Goal: Contribute content: Contribute content

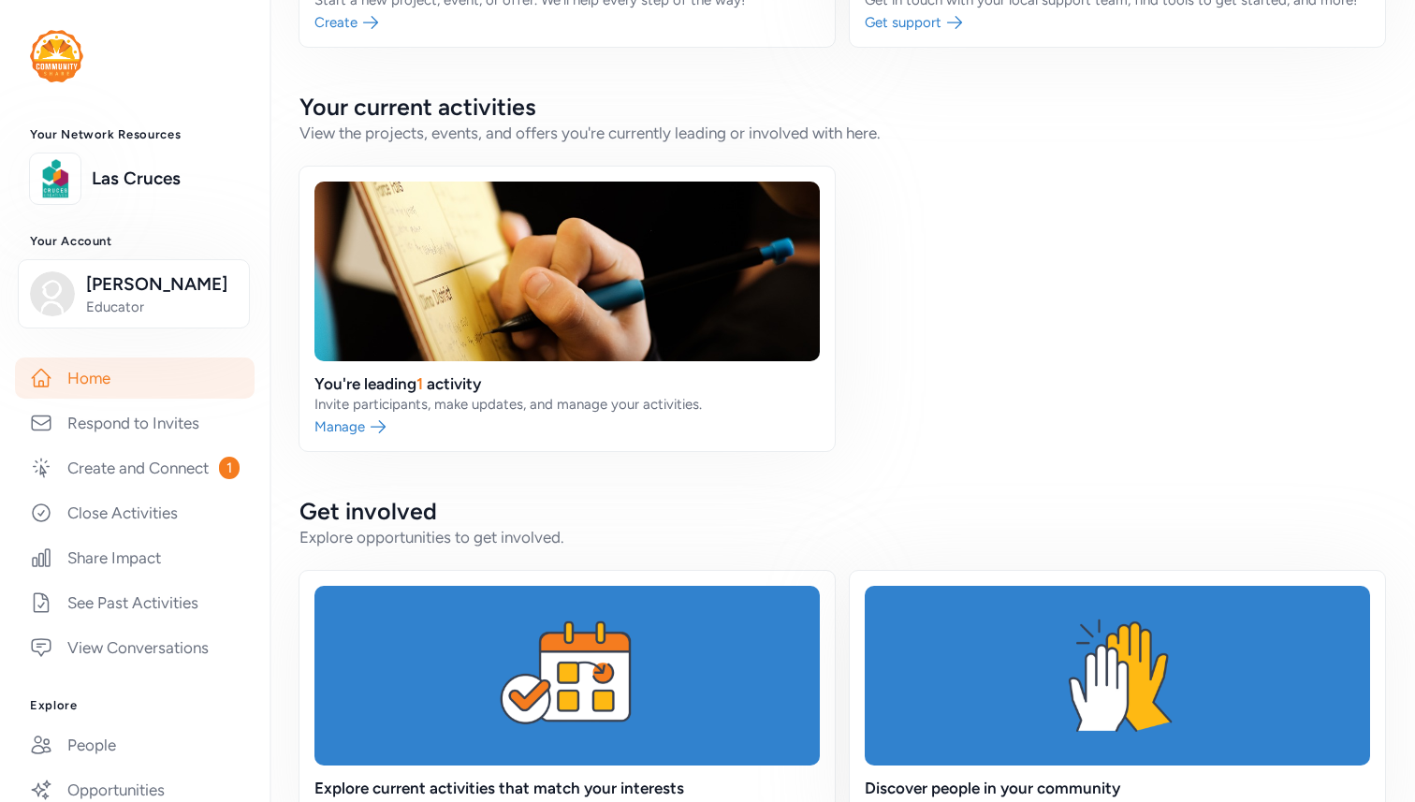
scroll to position [399, 0]
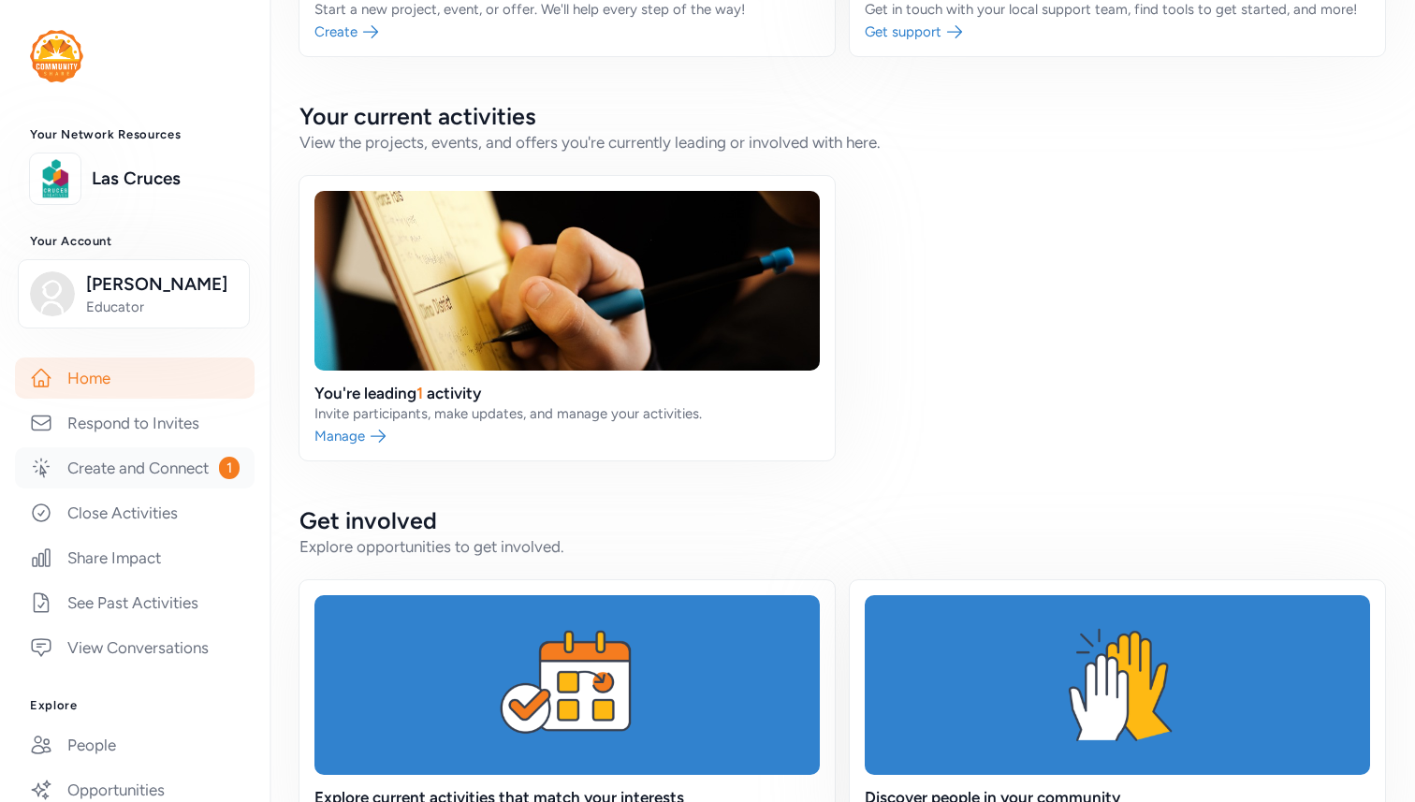
click at [167, 488] on link "Create and Connect 1" at bounding box center [134, 467] width 239 height 41
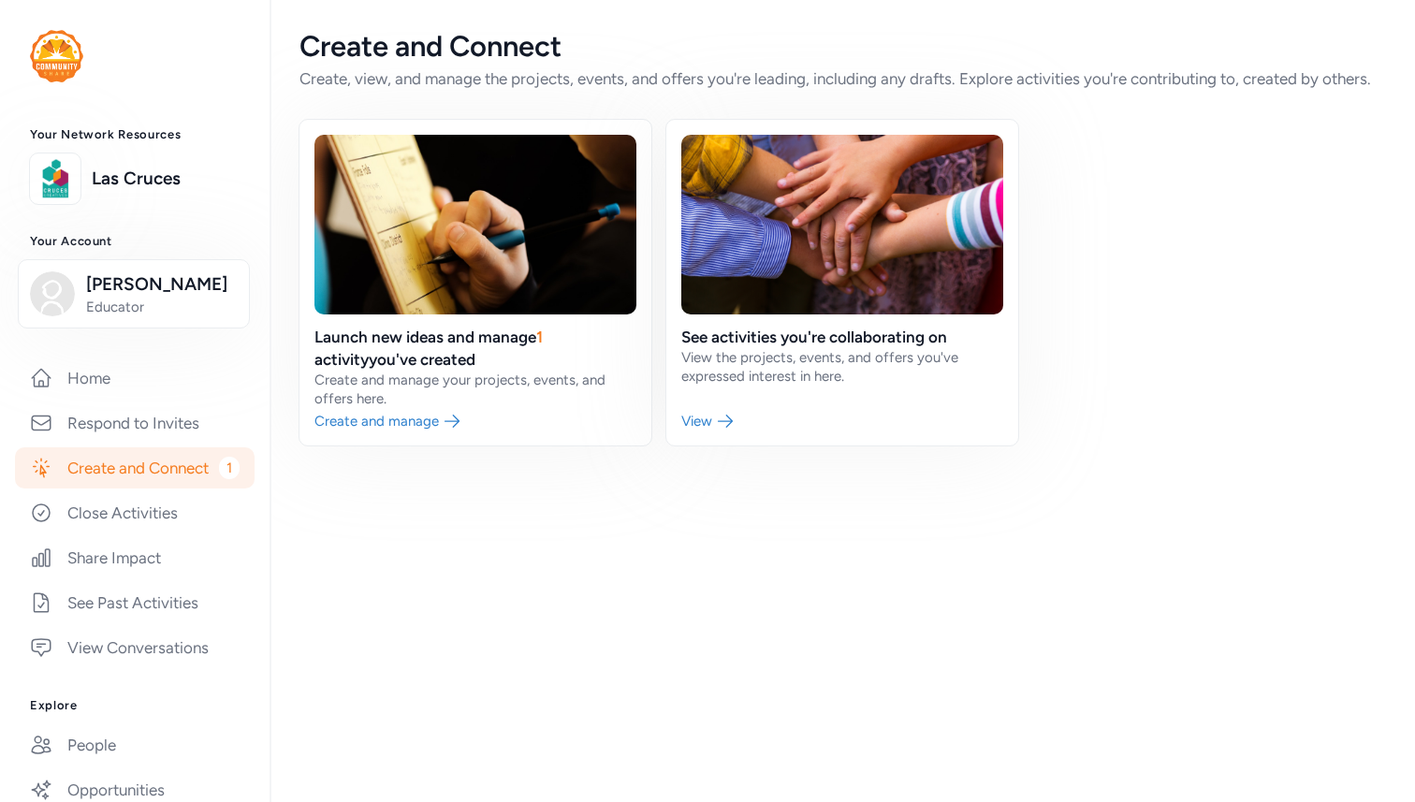
click at [223, 479] on span "1" at bounding box center [229, 468] width 21 height 22
click at [414, 422] on link at bounding box center [475, 283] width 352 height 326
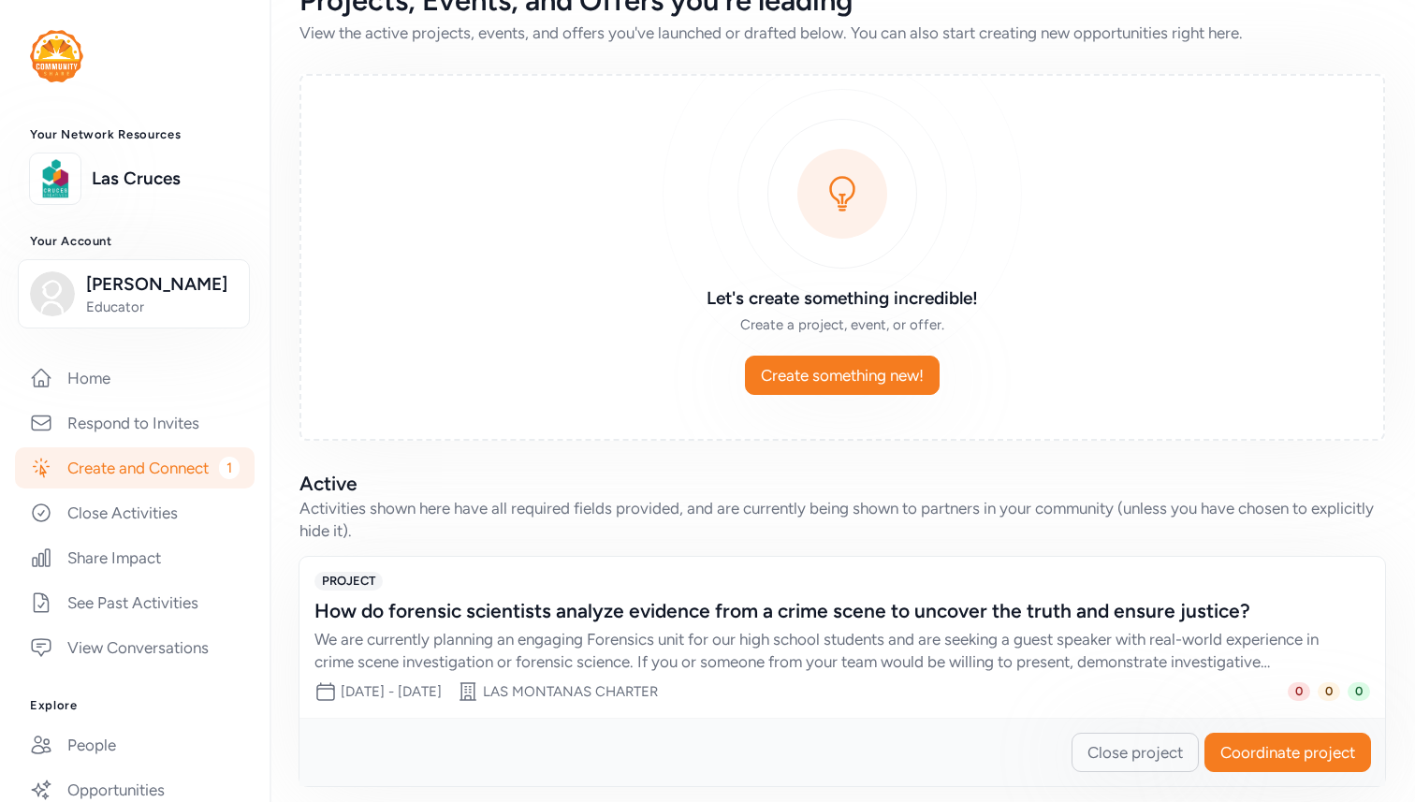
scroll to position [60, 0]
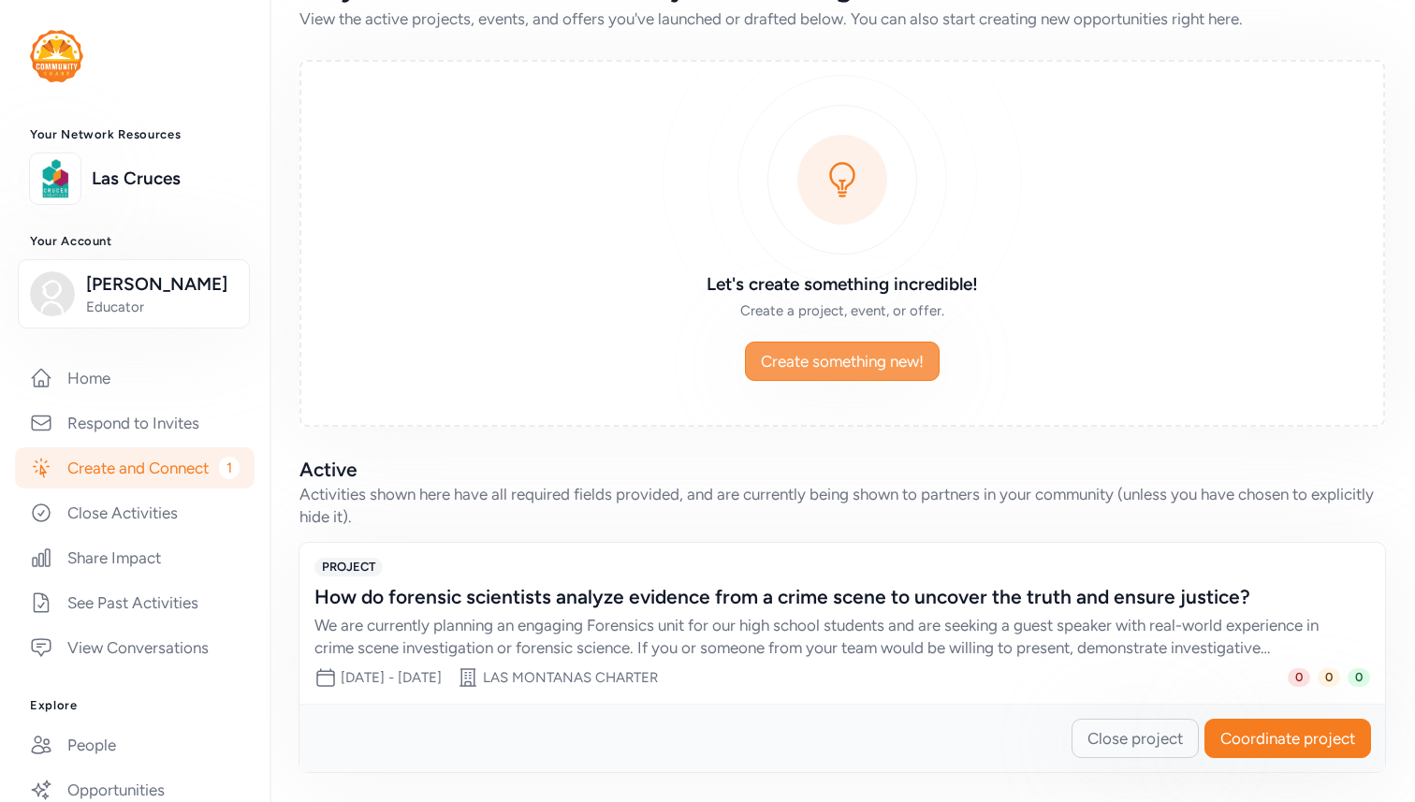
click at [890, 353] on span "Create something new!" at bounding box center [842, 361] width 163 height 22
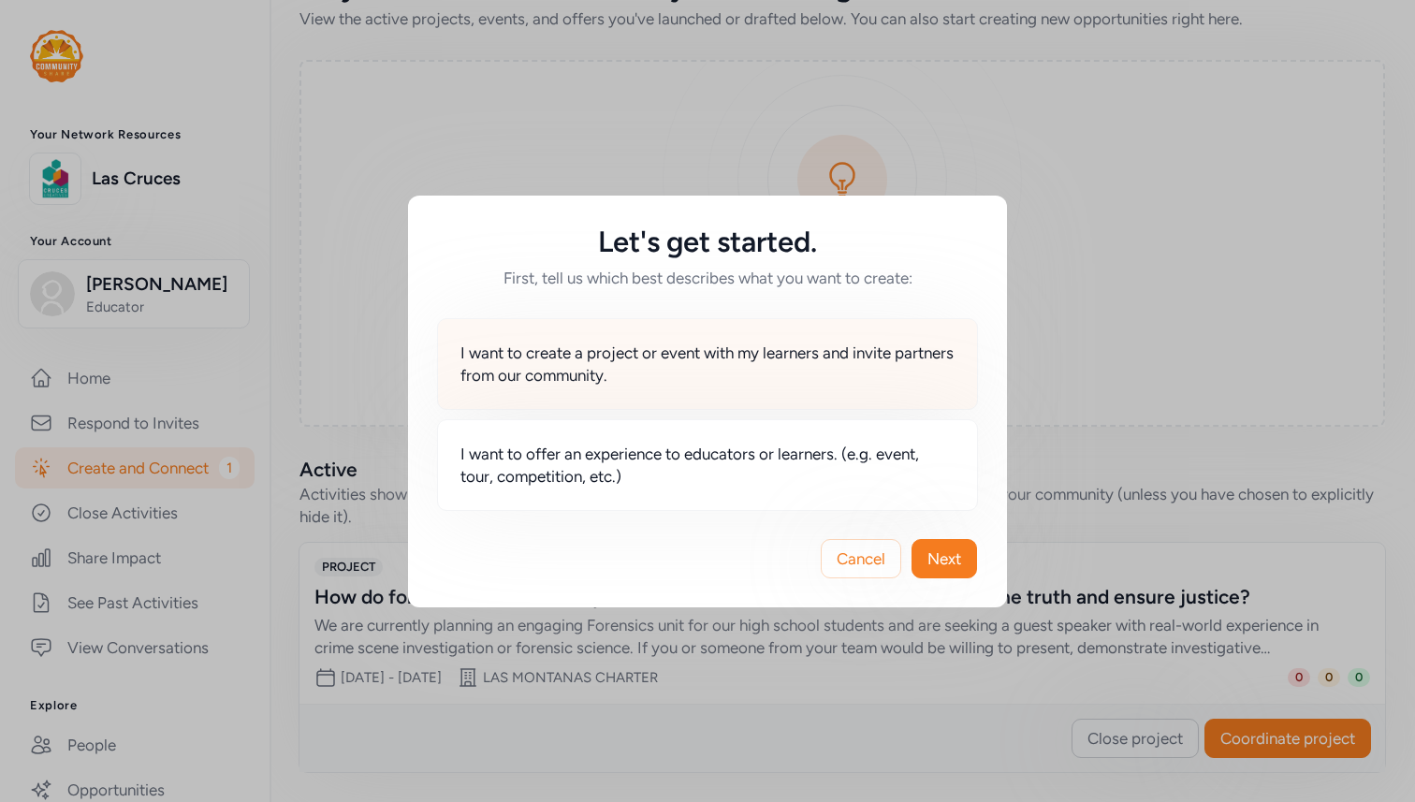
click at [751, 386] on div "I want to create a project or event with my learners and invite partners from o…" at bounding box center [707, 364] width 541 height 92
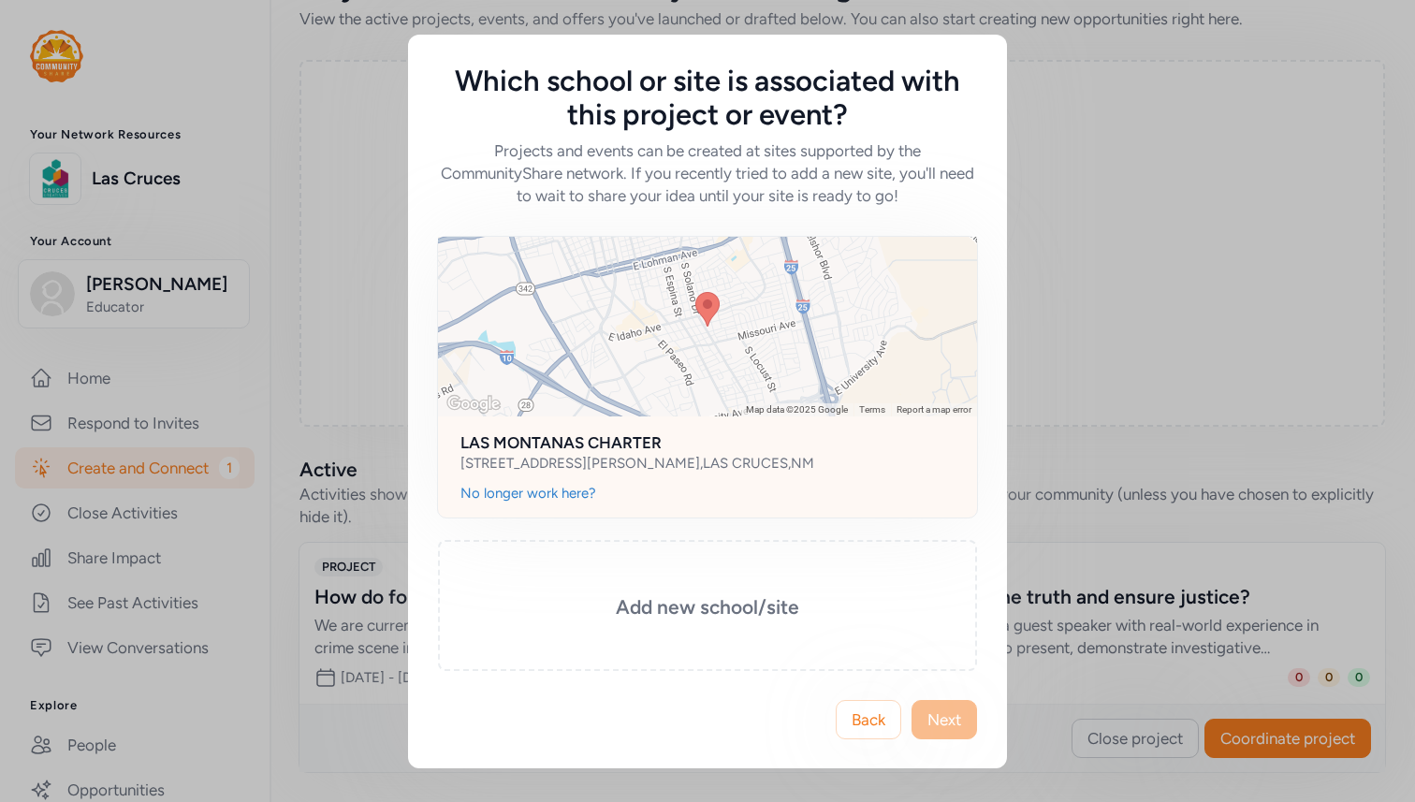
click at [763, 480] on div "LAS MONTANAS CHARTER [STREET_ADDRESS][PERSON_NAME]" at bounding box center [707, 449] width 539 height 67
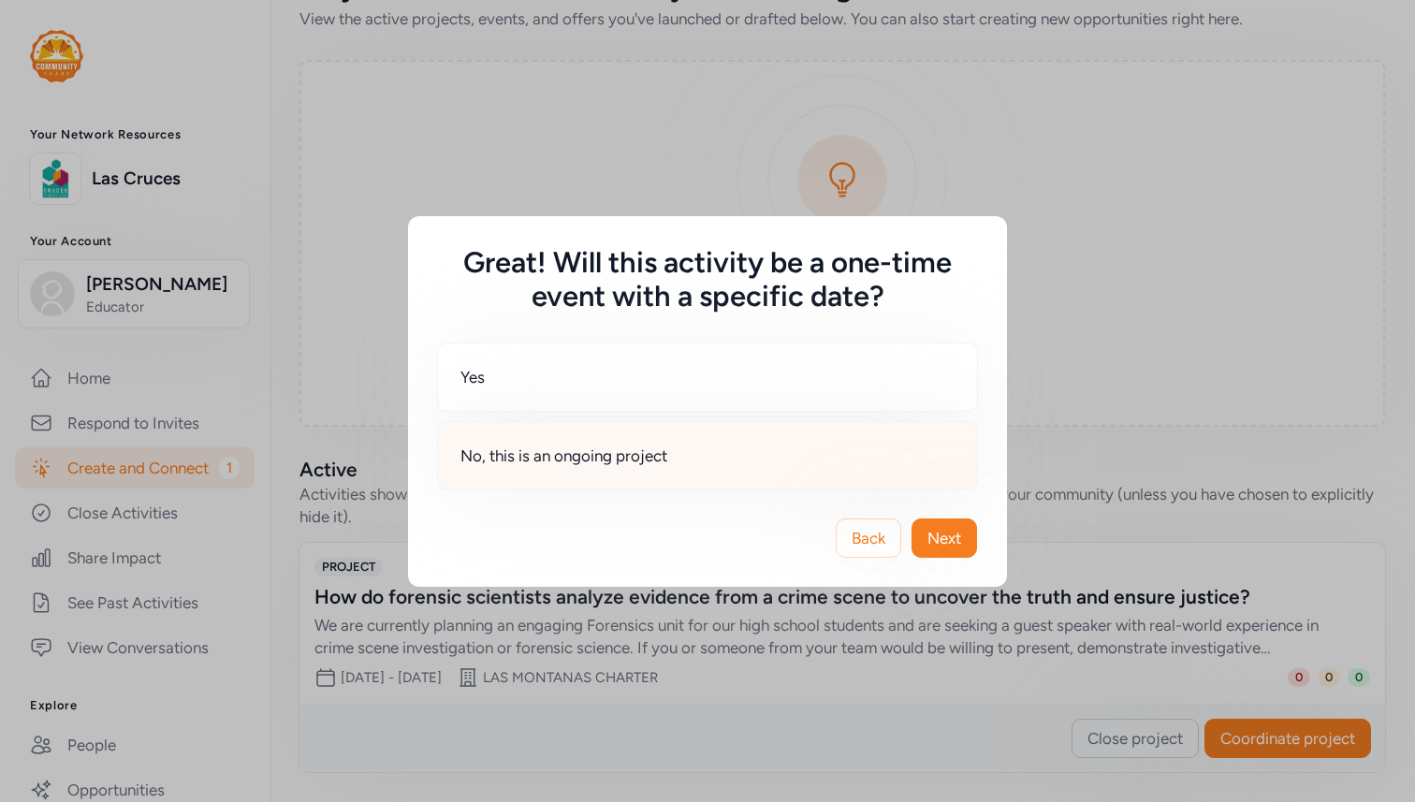
click at [639, 461] on span "No, this is an ongoing project" at bounding box center [563, 455] width 207 height 22
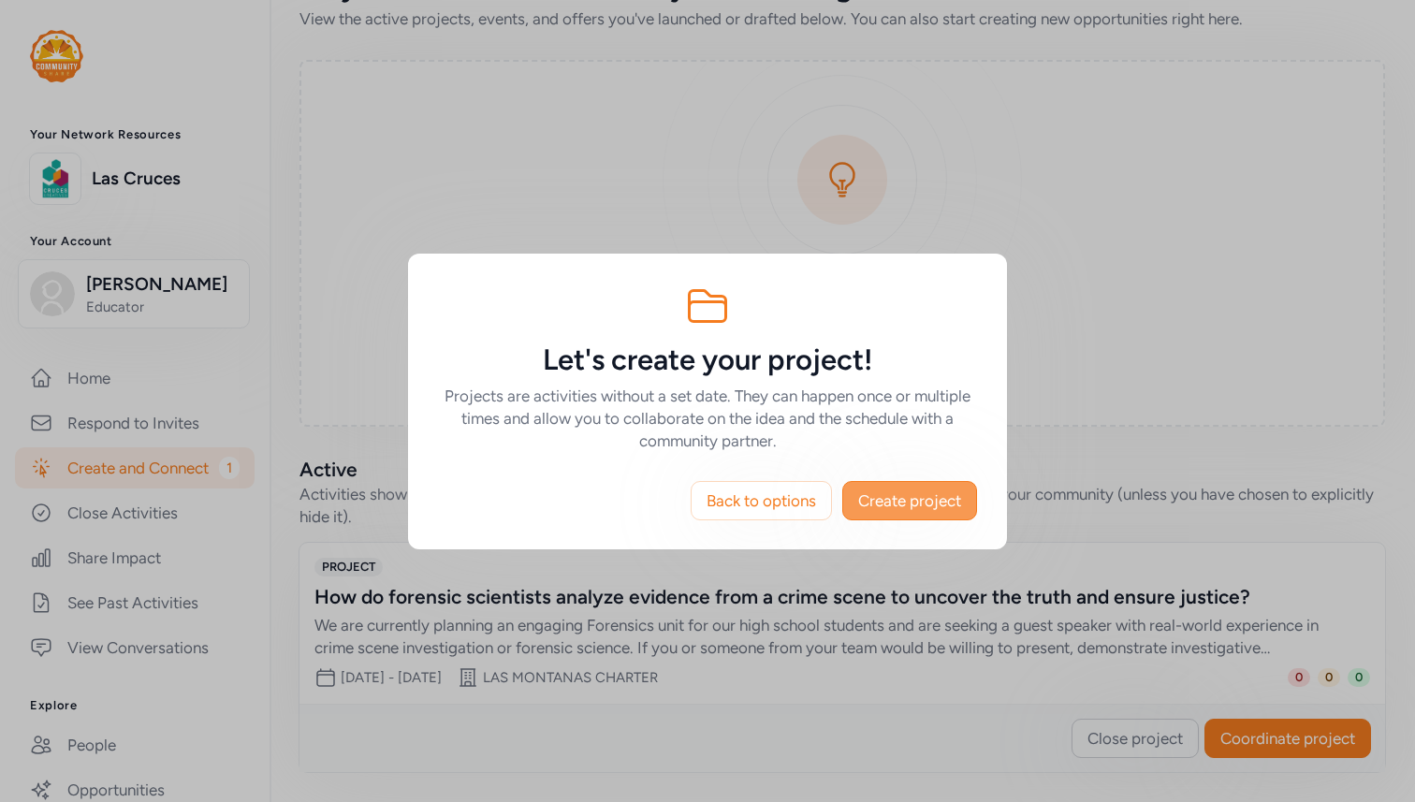
click at [926, 511] on span "Create project" at bounding box center [909, 500] width 103 height 22
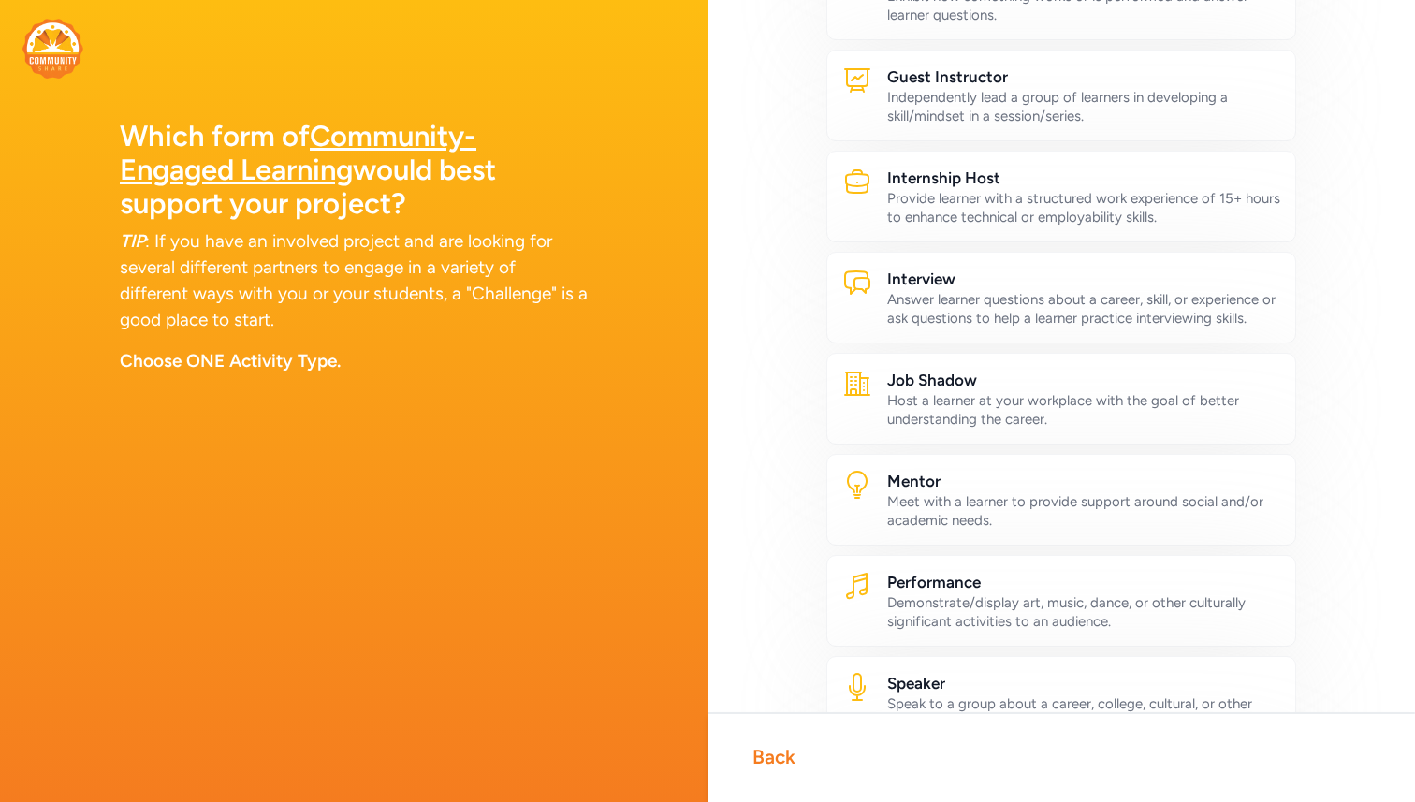
scroll to position [494, 0]
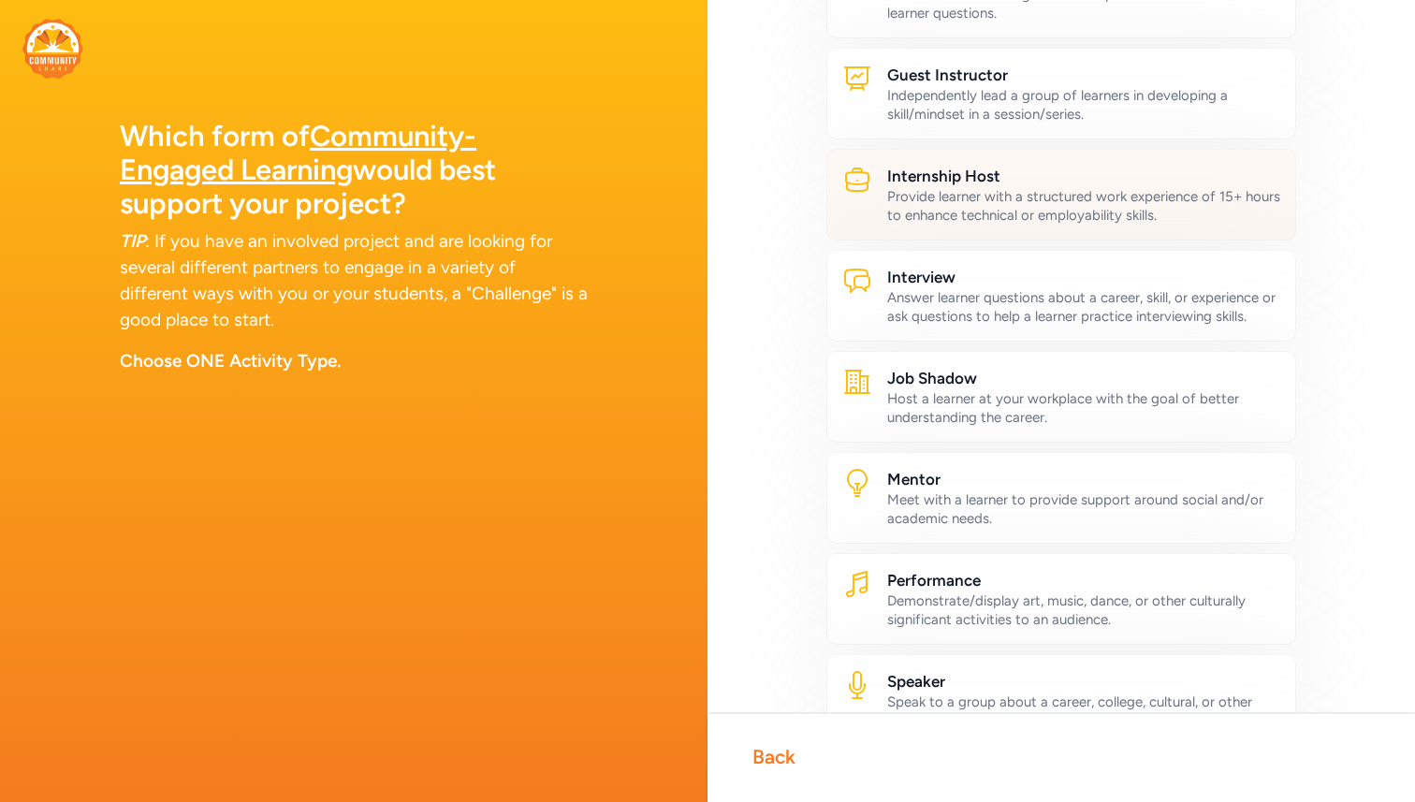
click at [1018, 210] on div "Provide learner with a structured work experience of 15+ hours to enhance techn…" at bounding box center [1083, 205] width 393 height 37
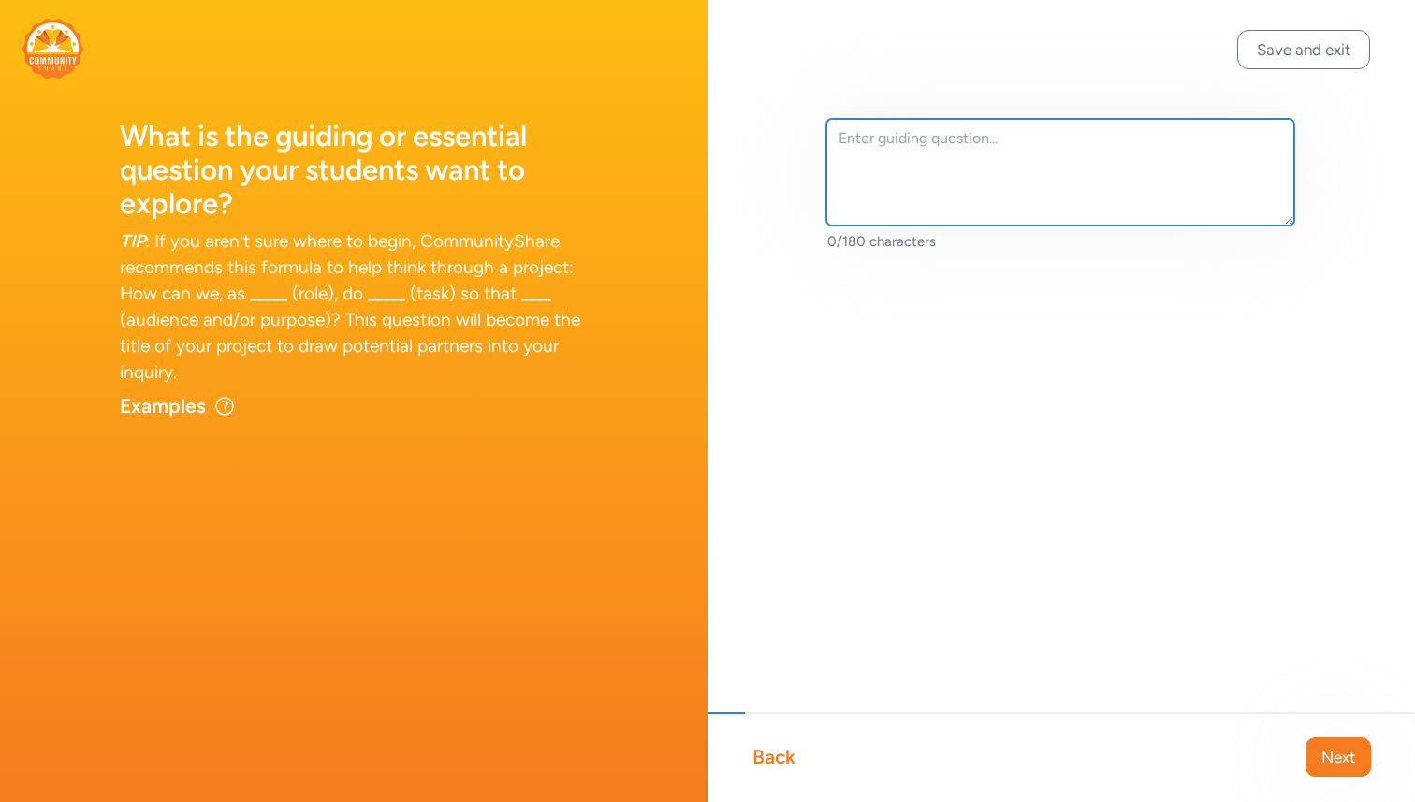
click at [975, 170] on textarea at bounding box center [1060, 172] width 468 height 107
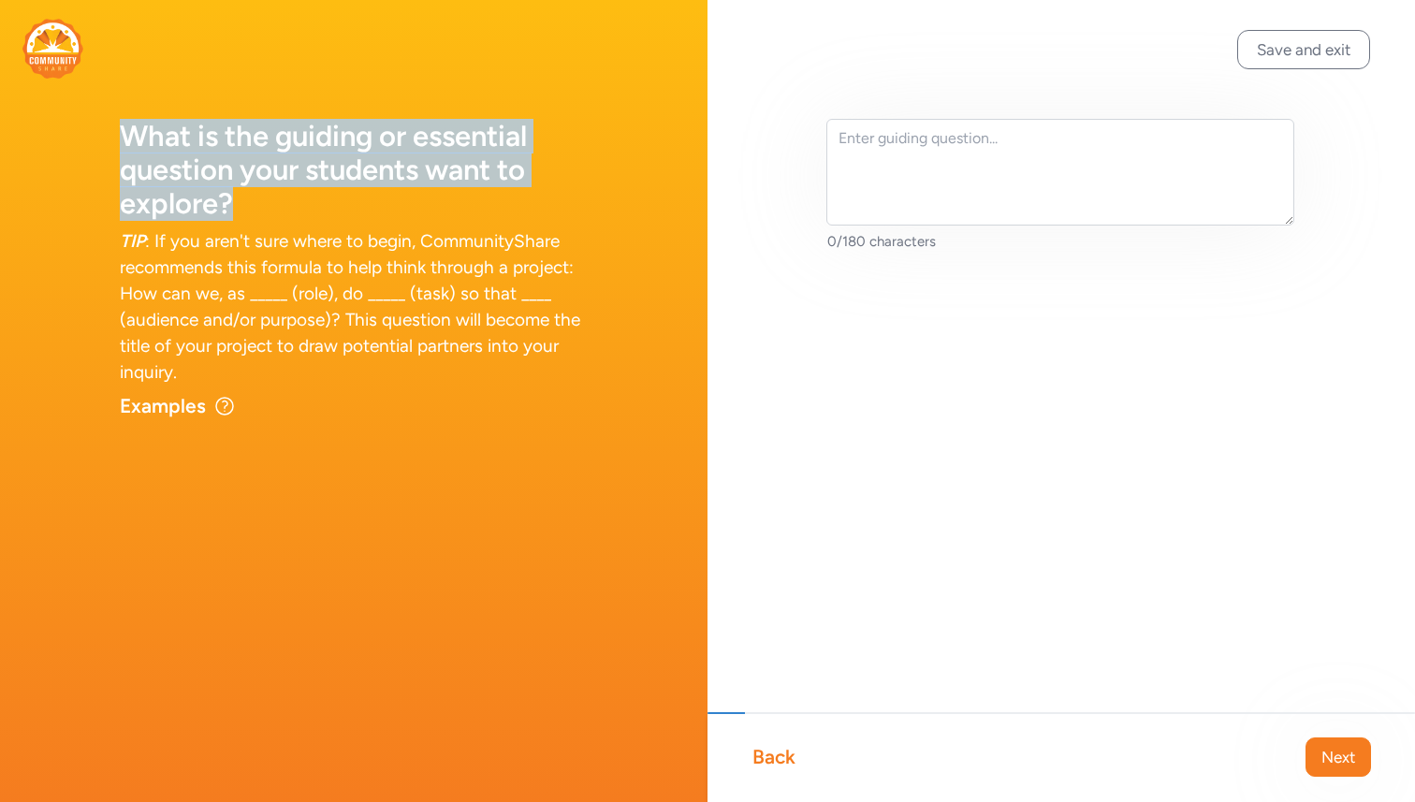
drag, startPoint x: 126, startPoint y: 137, endPoint x: 295, endPoint y: 222, distance: 188.7
click at [295, 222] on div "What is the guiding or essential question your students want to explore? TIP : …" at bounding box center [353, 237] width 707 height 475
copy h1 "What is the guiding or essential question your students want to explore?"
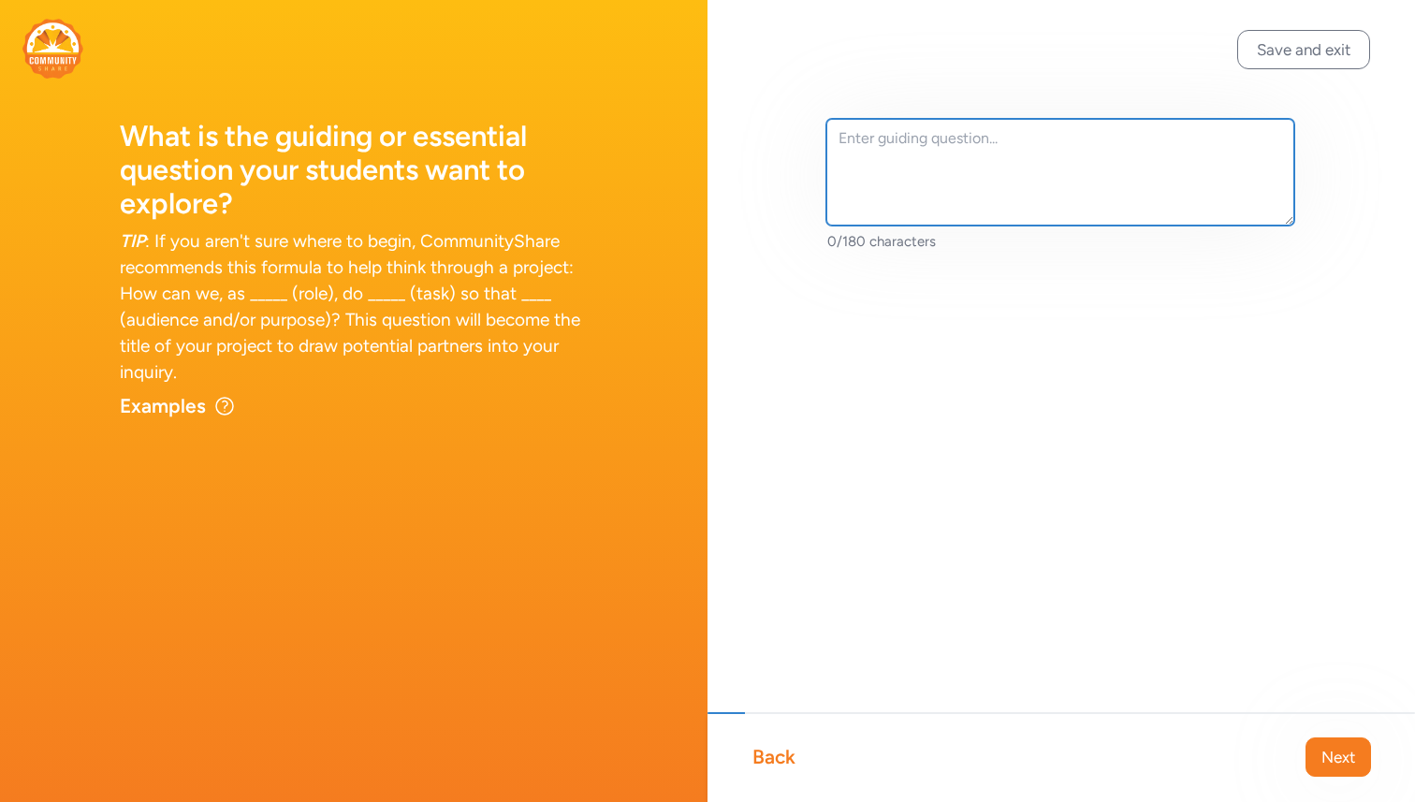
click at [911, 136] on textarea at bounding box center [1060, 172] width 468 height 107
click at [907, 155] on textarea at bounding box center [1060, 172] width 468 height 107
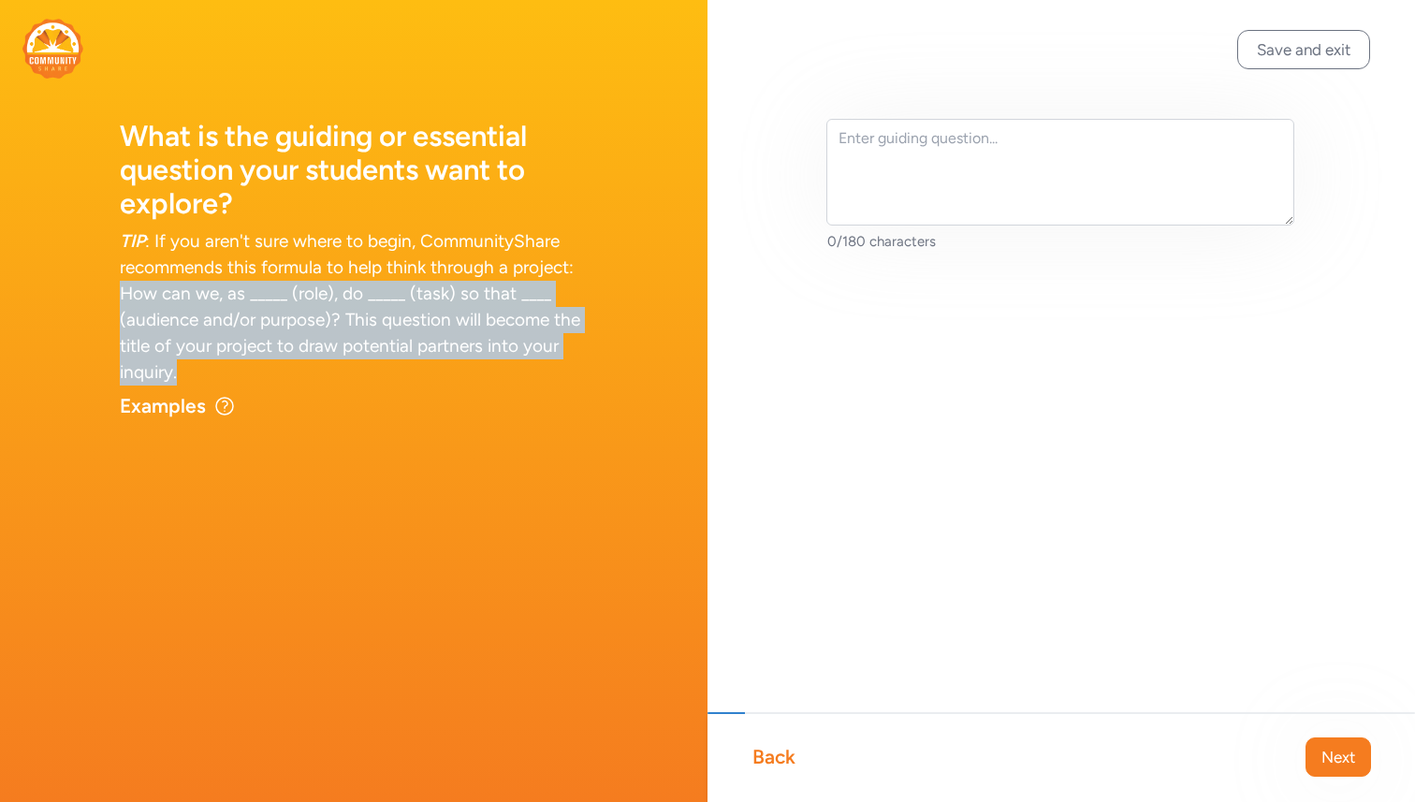
drag, startPoint x: 122, startPoint y: 295, endPoint x: 572, endPoint y: 370, distance: 456.3
click at [572, 370] on div "TIP : If you aren't sure where to begin, CommunityShare recommends this formula…" at bounding box center [354, 306] width 468 height 157
copy div "How can we, as _____ (role), do _____ (task) so that ____ (audience and/or purp…"
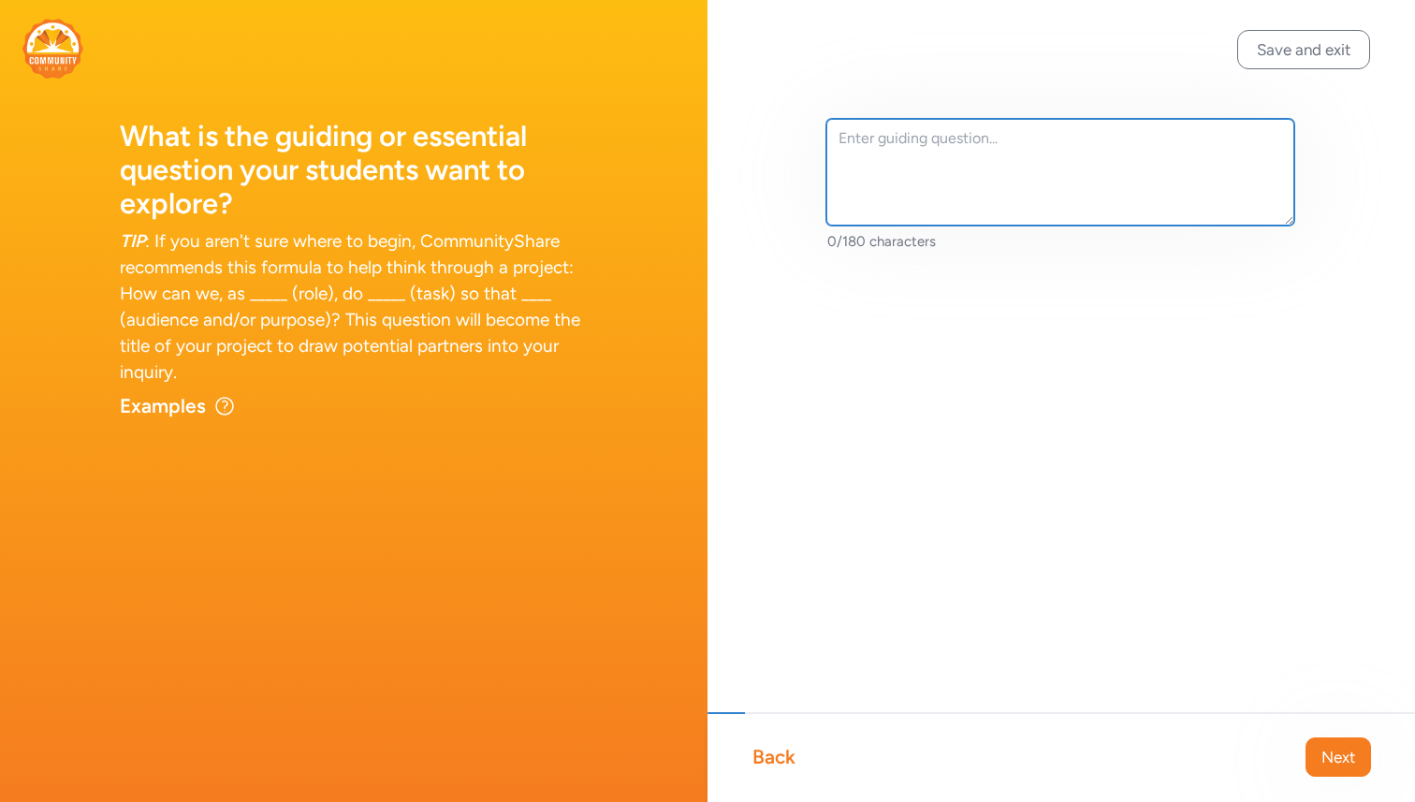
click at [933, 178] on textarea at bounding box center [1060, 172] width 468 height 107
paste textarea ""How can we, as student artists, design and share our work so that we gain real…"
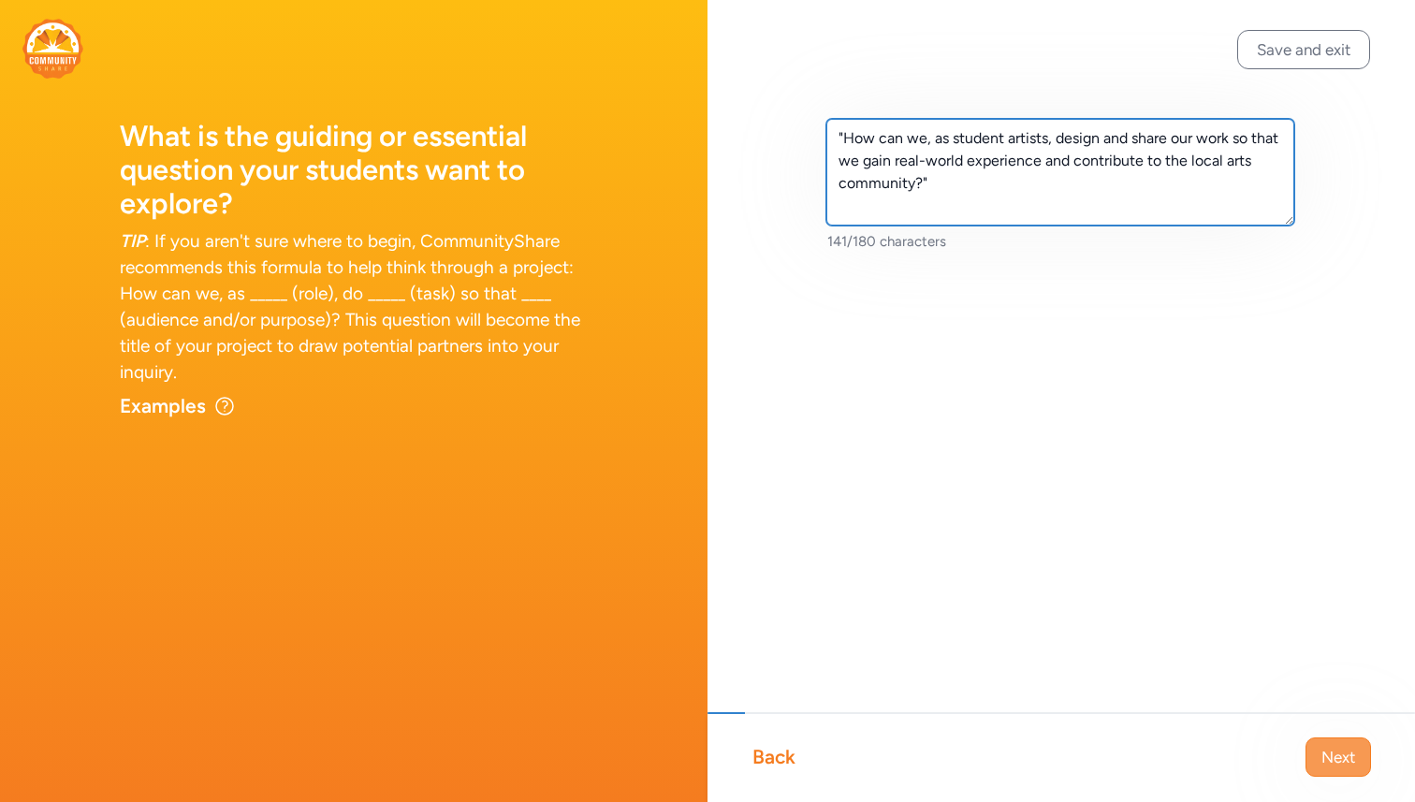
type textarea ""How can we, as student artists, design and share our work so that we gain real…"
click at [1334, 761] on span "Next" at bounding box center [1338, 757] width 34 height 22
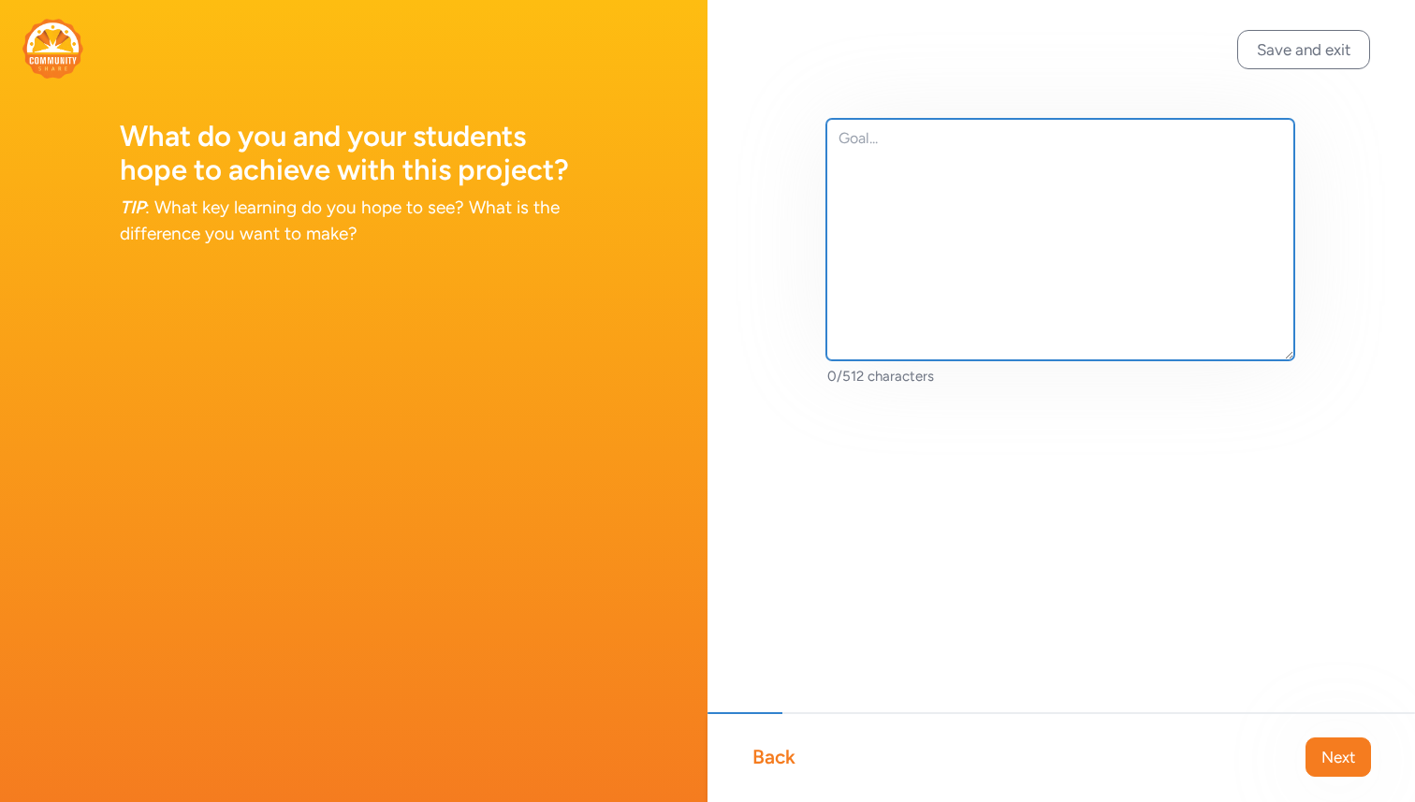
click at [1017, 196] on textarea at bounding box center [1060, 239] width 468 height 241
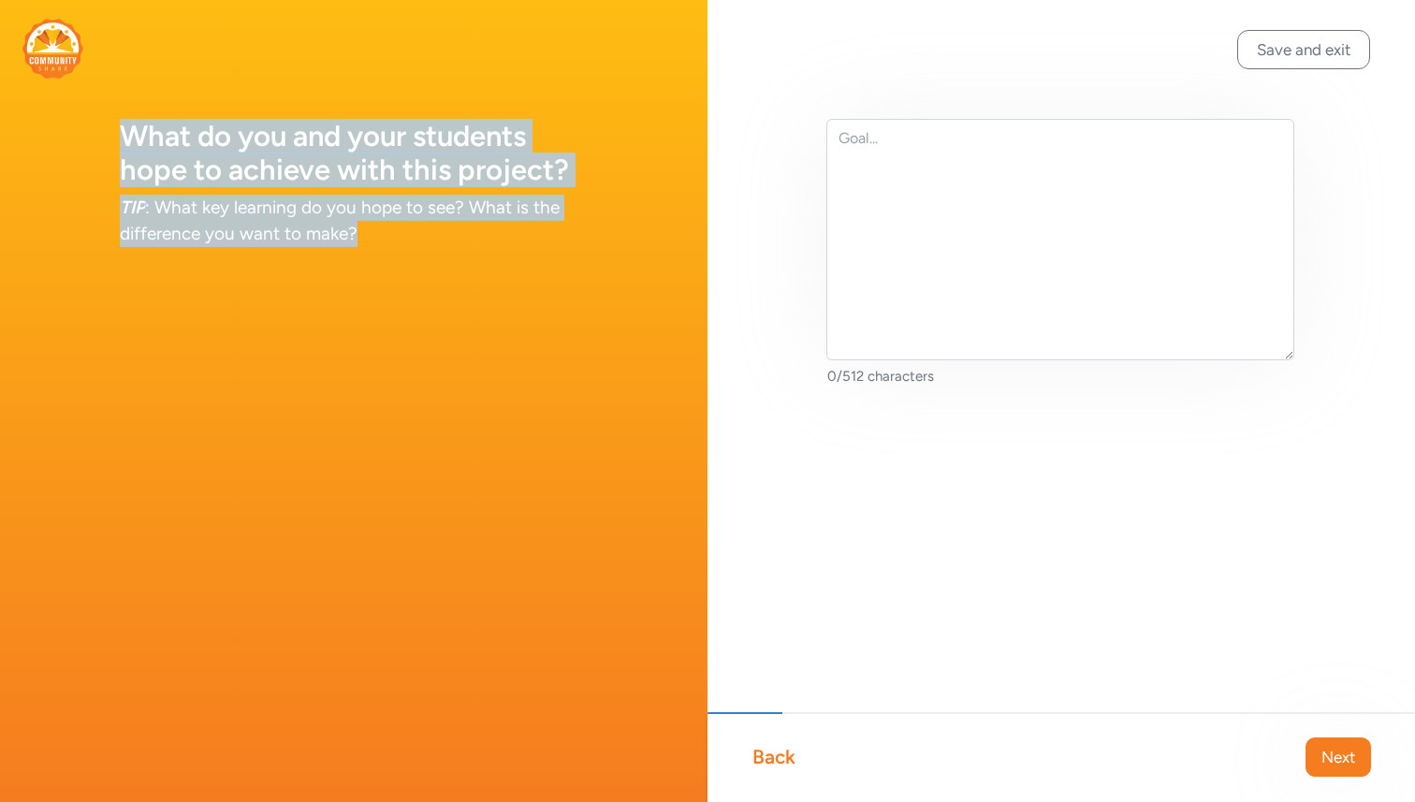
drag, startPoint x: 119, startPoint y: 134, endPoint x: 535, endPoint y: 256, distance: 434.0
click at [535, 256] on div "What do you and your students hope to achieve with this project? TIP : What key…" at bounding box center [353, 146] width 707 height 292
copy div "What do you and your students hope to achieve with this project? TIP : What key…"
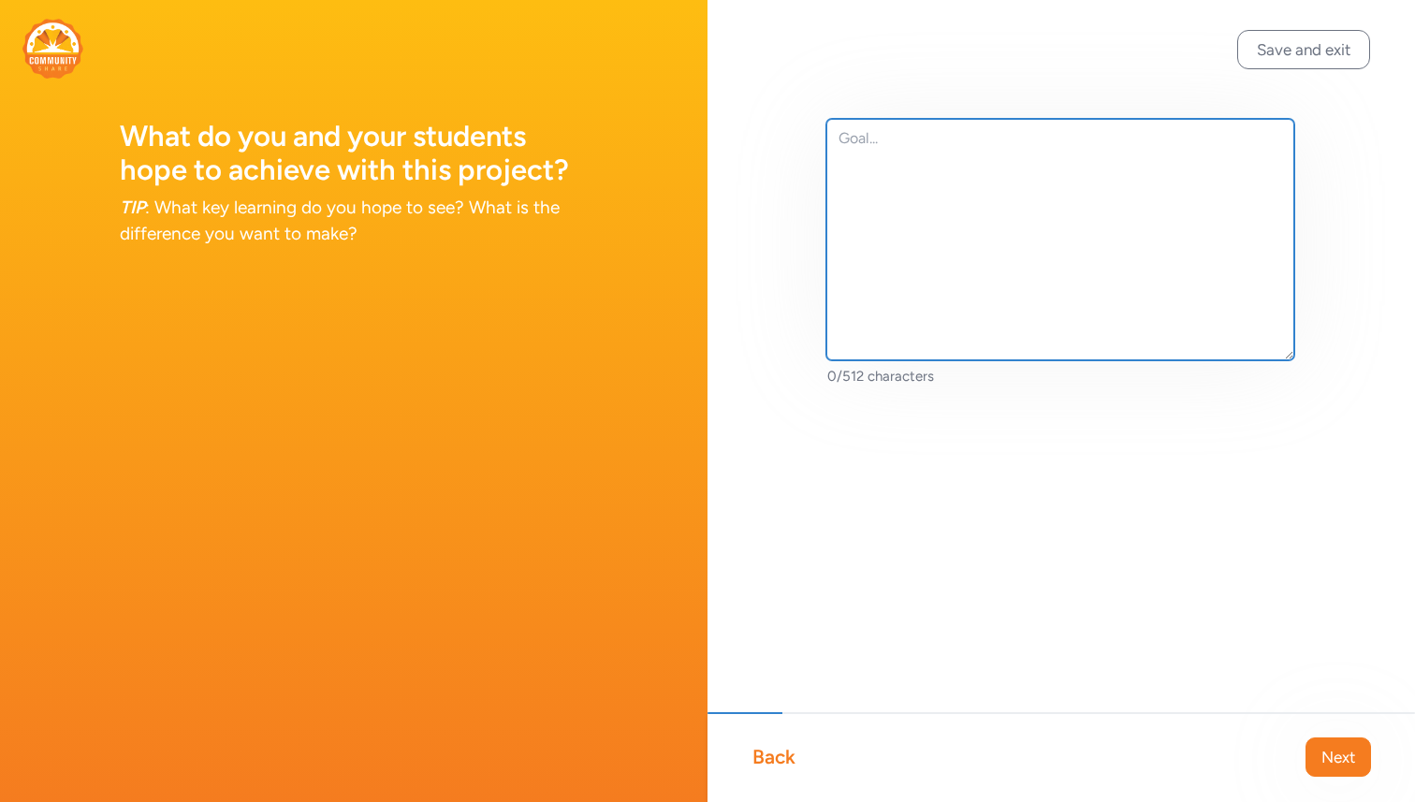
click at [935, 180] on textarea at bounding box center [1060, 239] width 468 height 241
paste textarea "Through this project, students will gain real-world experience in the arts by w…"
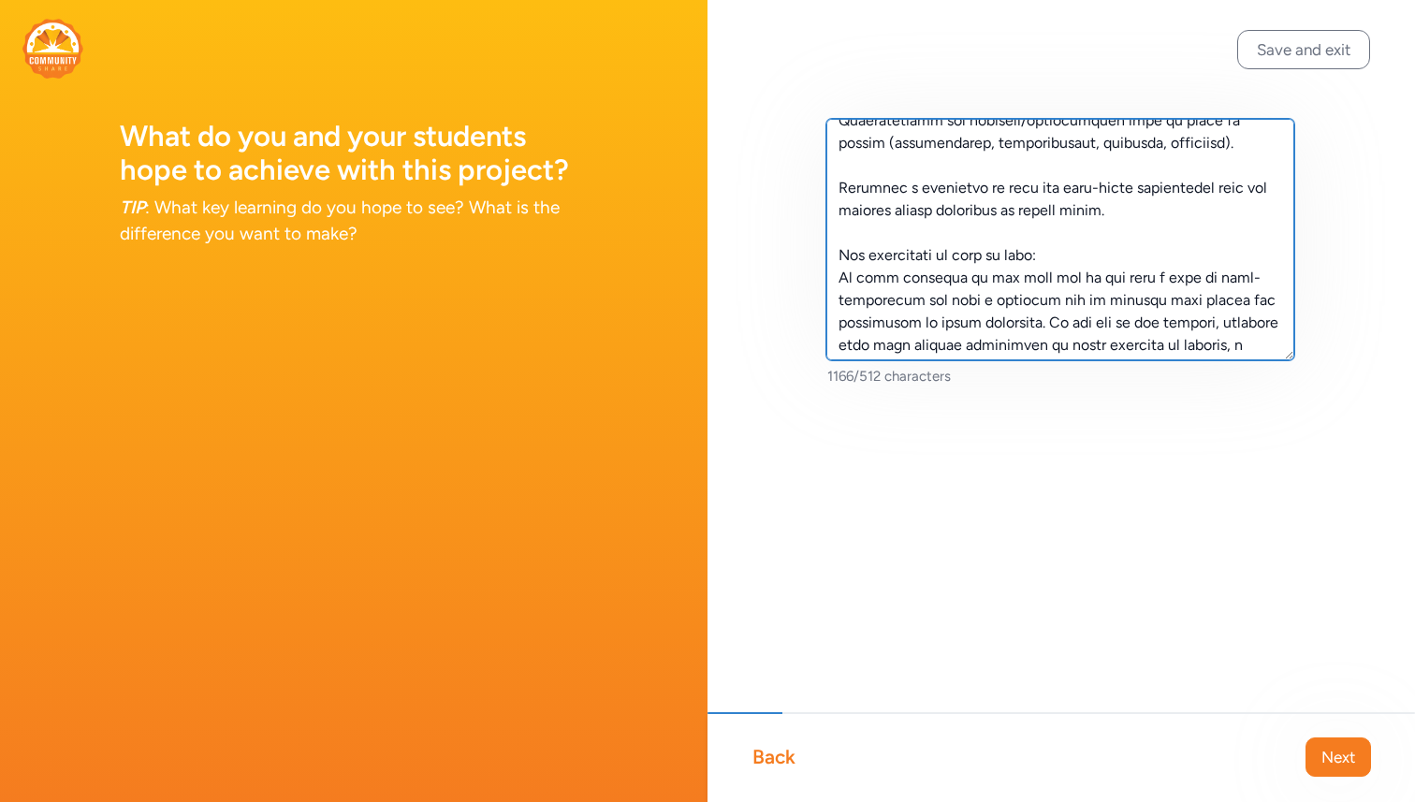
scroll to position [344, 0]
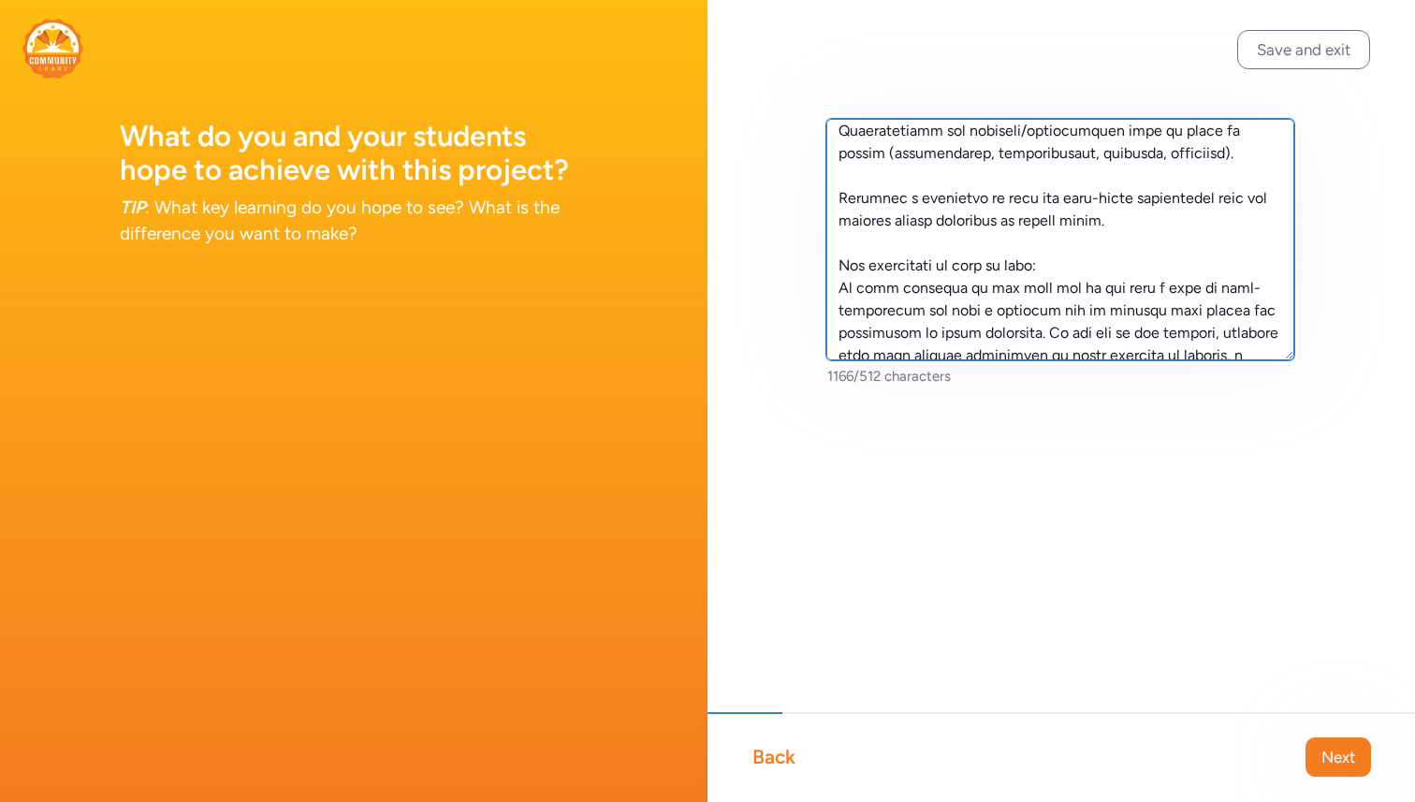
drag, startPoint x: 1077, startPoint y: 264, endPoint x: 638, endPoint y: 252, distance: 438.9
click at [638, 252] on div "What do you and your students hope to achieve with this project? TIP : What key…" at bounding box center [707, 401] width 1415 height 802
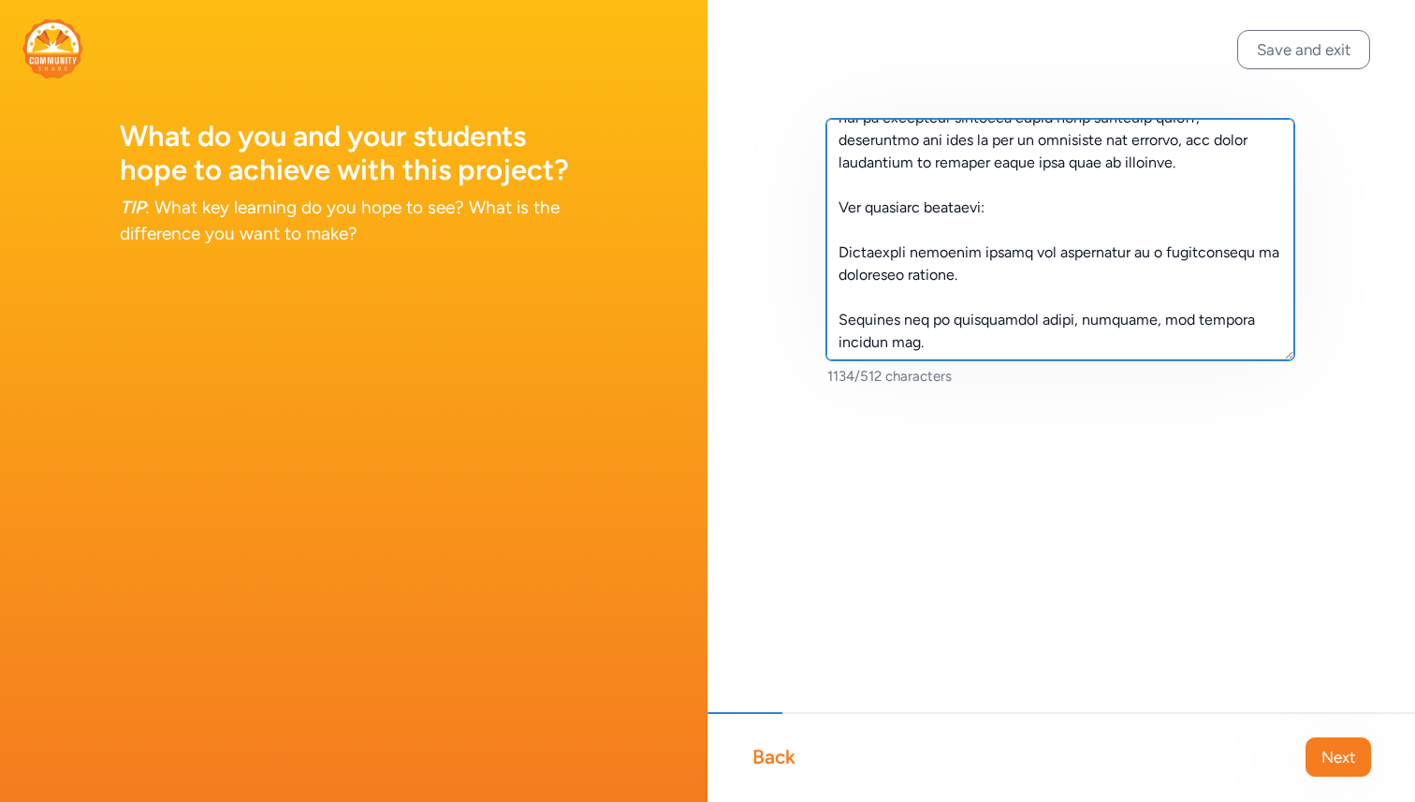
scroll to position [382, 0]
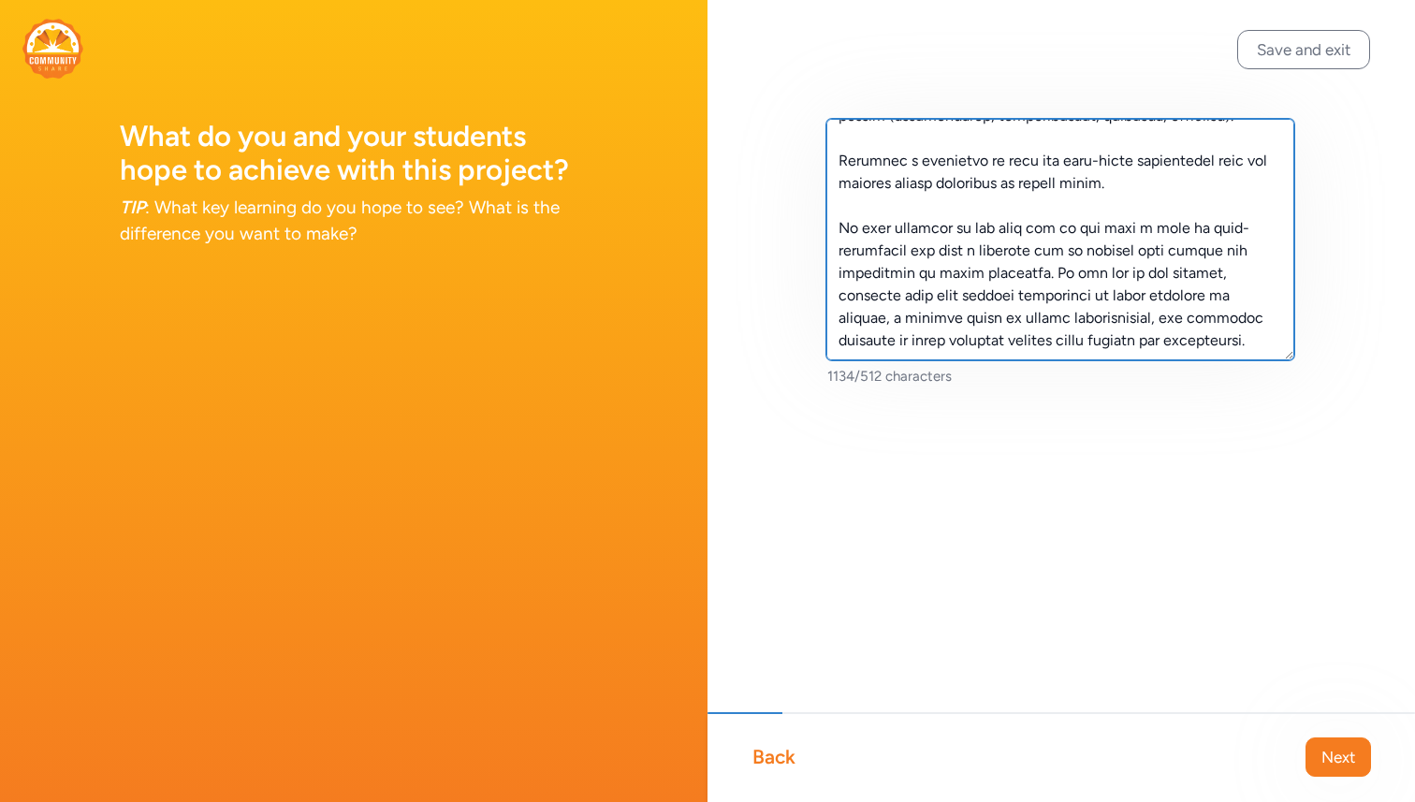
drag, startPoint x: 1161, startPoint y: 342, endPoint x: 825, endPoint y: 212, distance: 360.2
click at [825, 212] on div "1134/512 characters" at bounding box center [1060, 282] width 707 height 565
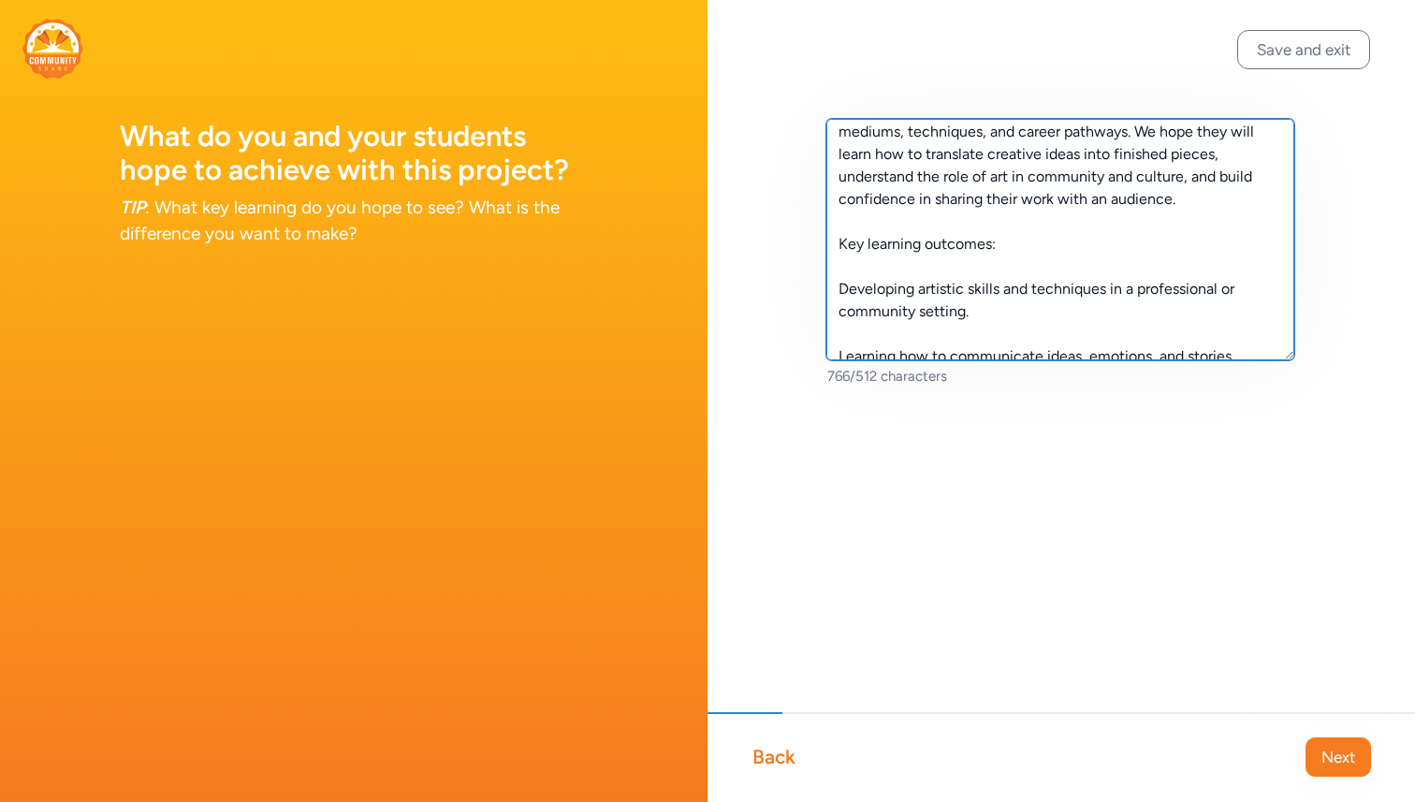
scroll to position [53, 0]
drag, startPoint x: 835, startPoint y: 240, endPoint x: 1013, endPoint y: 258, distance: 178.6
click at [1013, 258] on textarea "Through this project, students will gain real-world experience in the arts by w…" at bounding box center [1060, 239] width 468 height 241
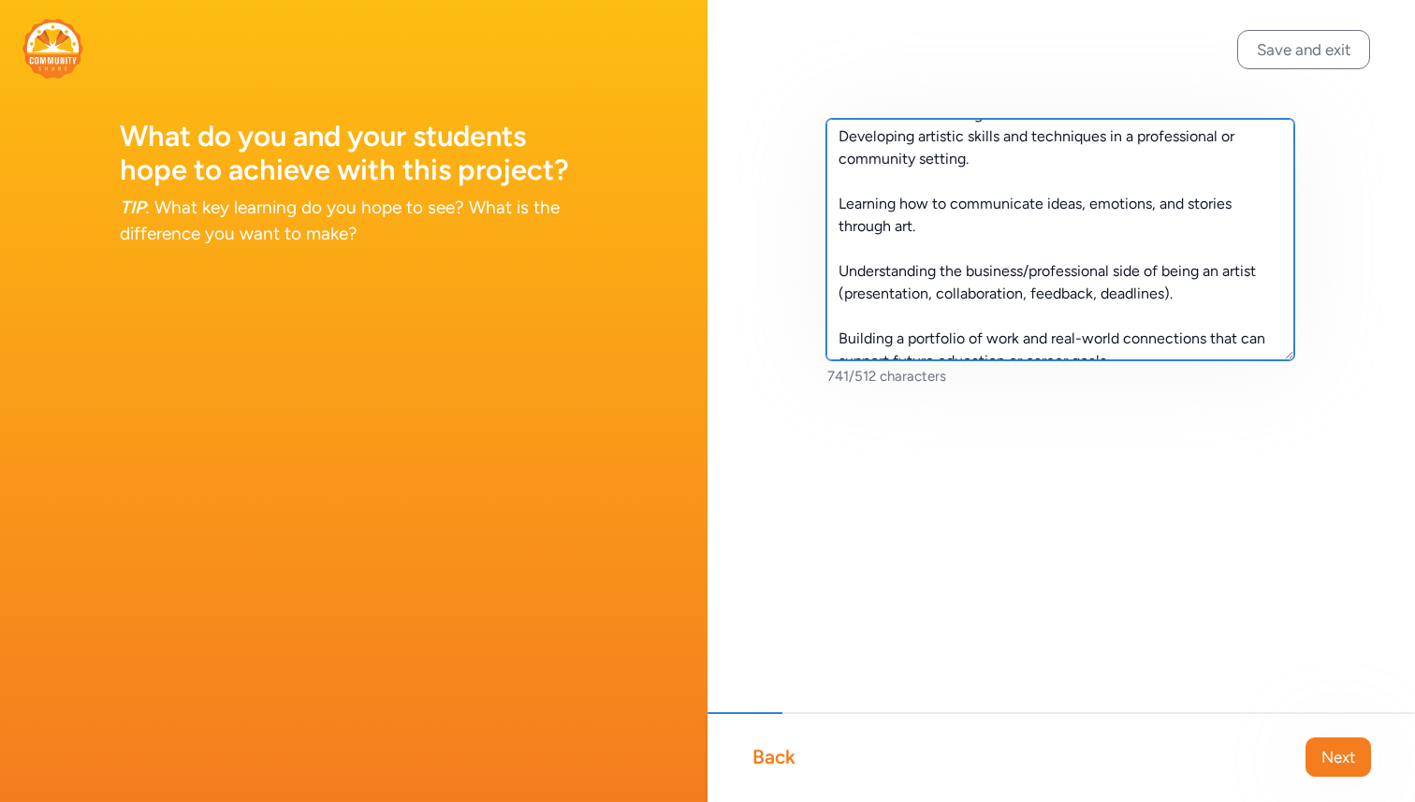
scroll to position [132, 0]
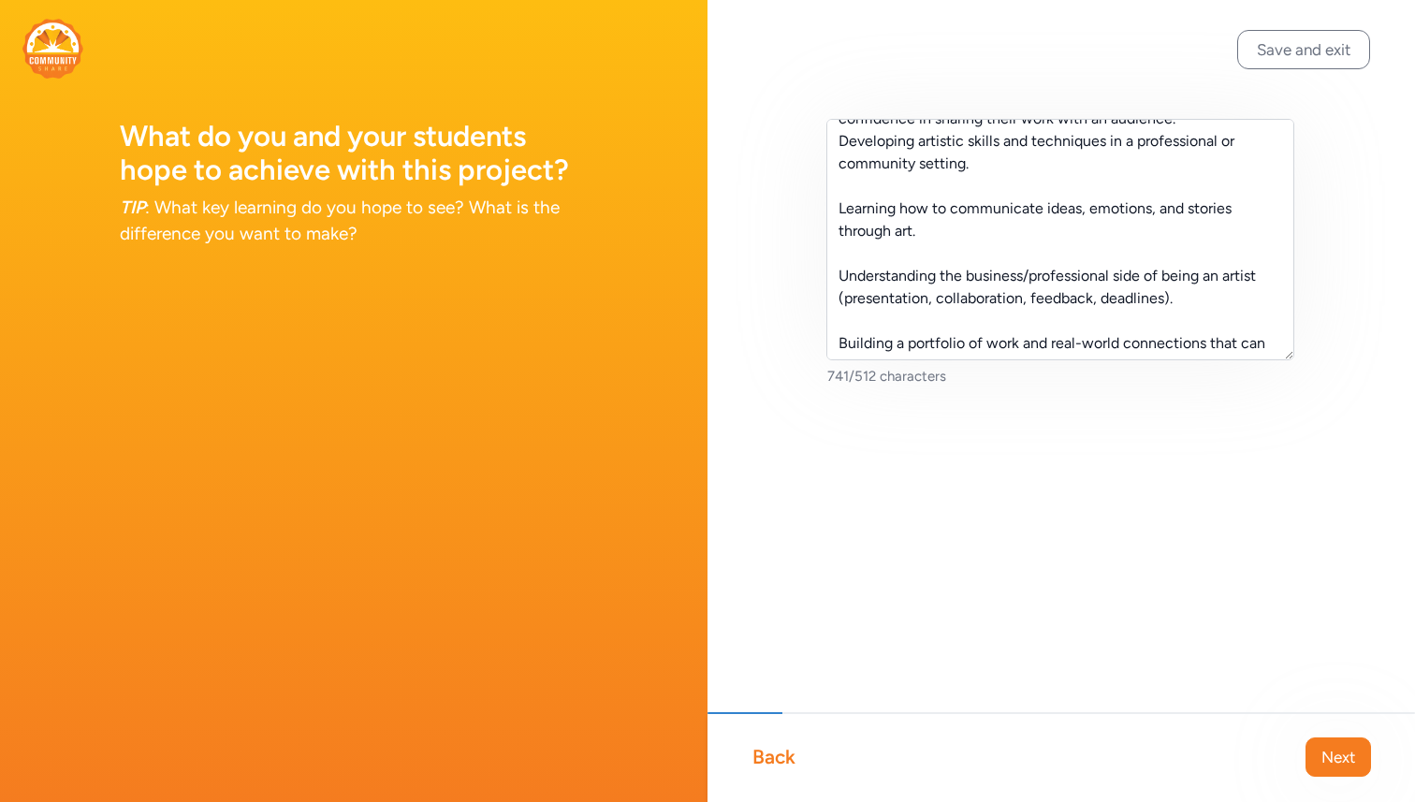
drag, startPoint x: 838, startPoint y: 146, endPoint x: 1196, endPoint y: 340, distance: 406.5
click at [1196, 340] on textarea "Through this project, students will gain real-world experience in the arts by w…" at bounding box center [1060, 239] width 468 height 241
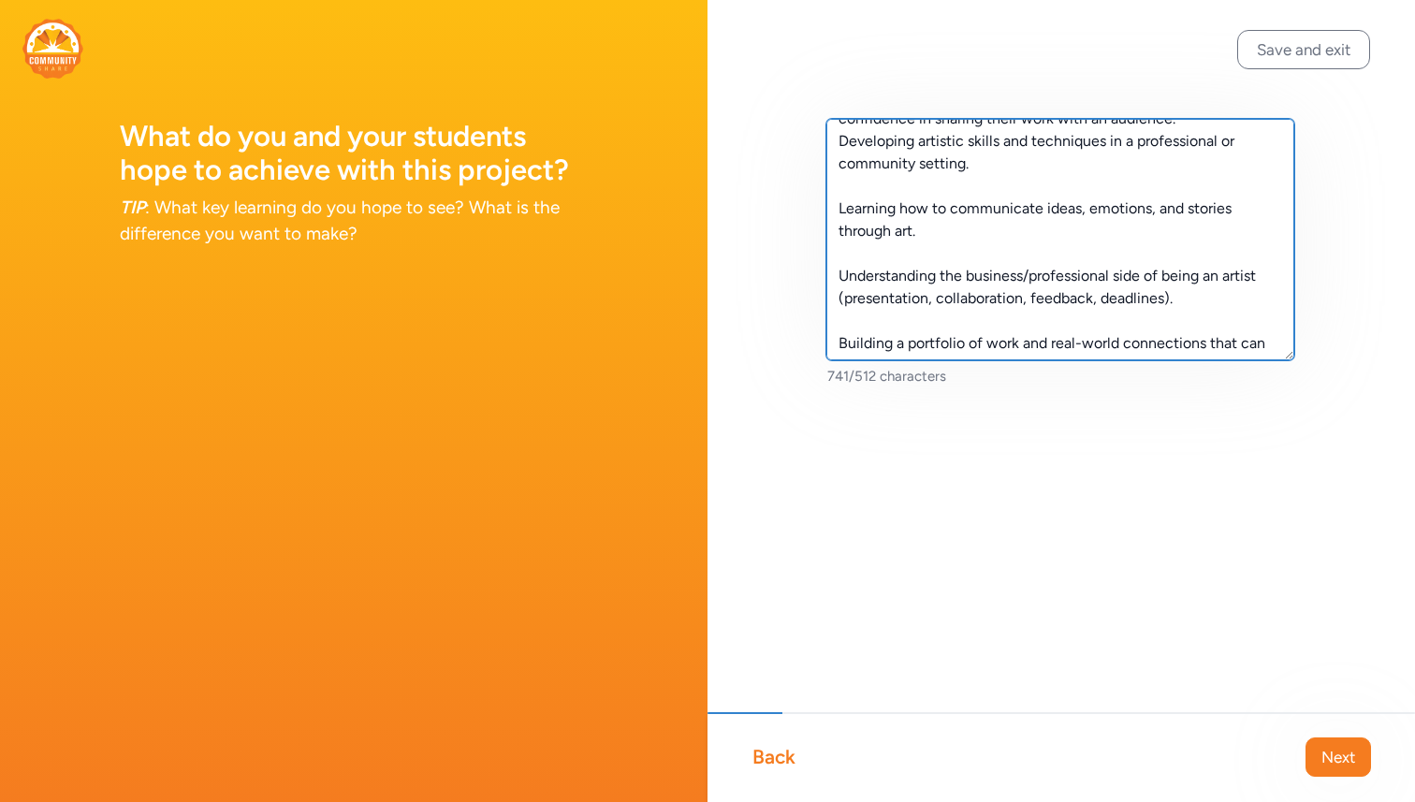
click at [1196, 340] on textarea "Through this project, students will gain real-world experience in the arts by w…" at bounding box center [1060, 239] width 468 height 241
click at [837, 140] on textarea "Through this project, students will gain real-world experience in the arts by w…" at bounding box center [1060, 239] width 468 height 241
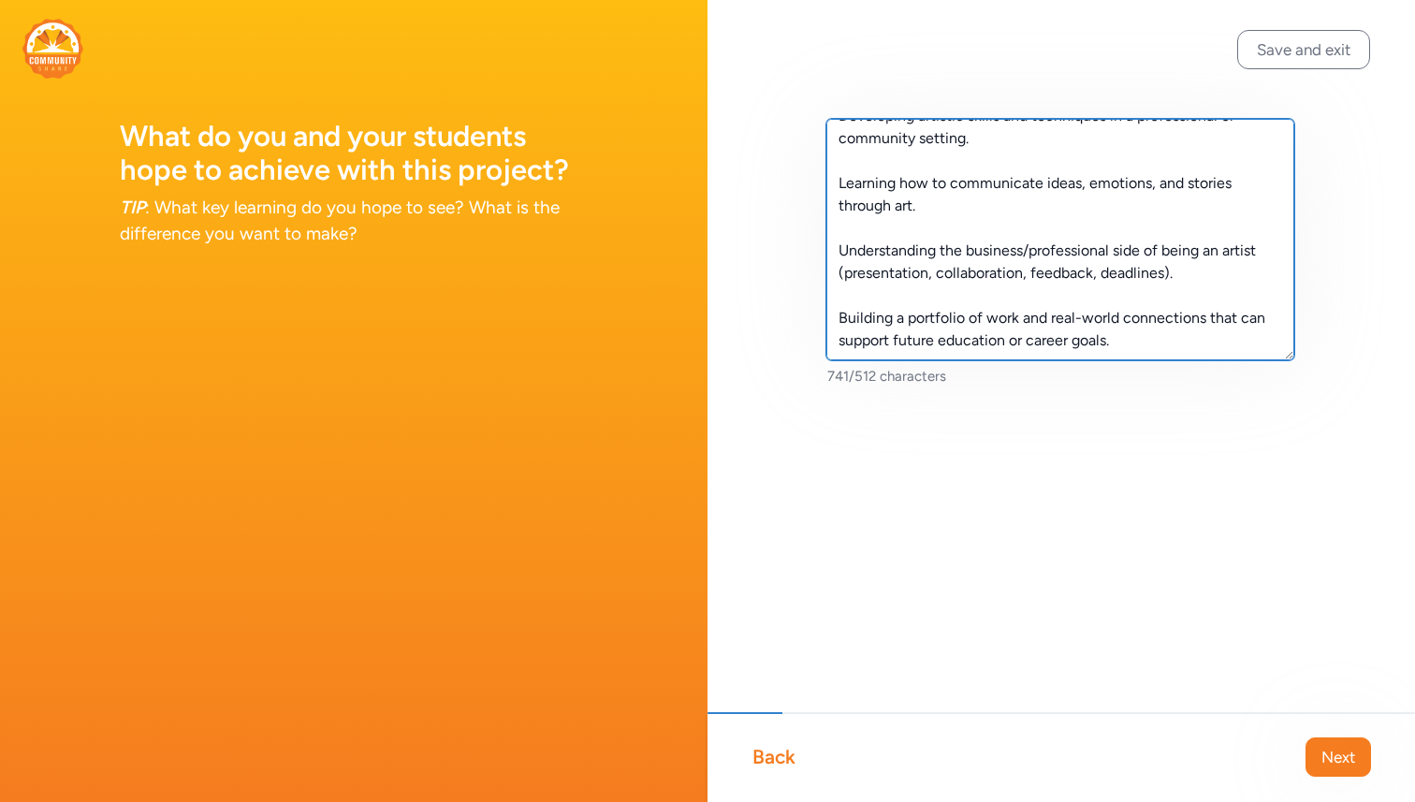
drag, startPoint x: 837, startPoint y: 140, endPoint x: 1299, endPoint y: 380, distance: 520.5
click at [1299, 380] on div "Through this project, students will gain real-world experience in the arts by w…" at bounding box center [1060, 282] width 707 height 565
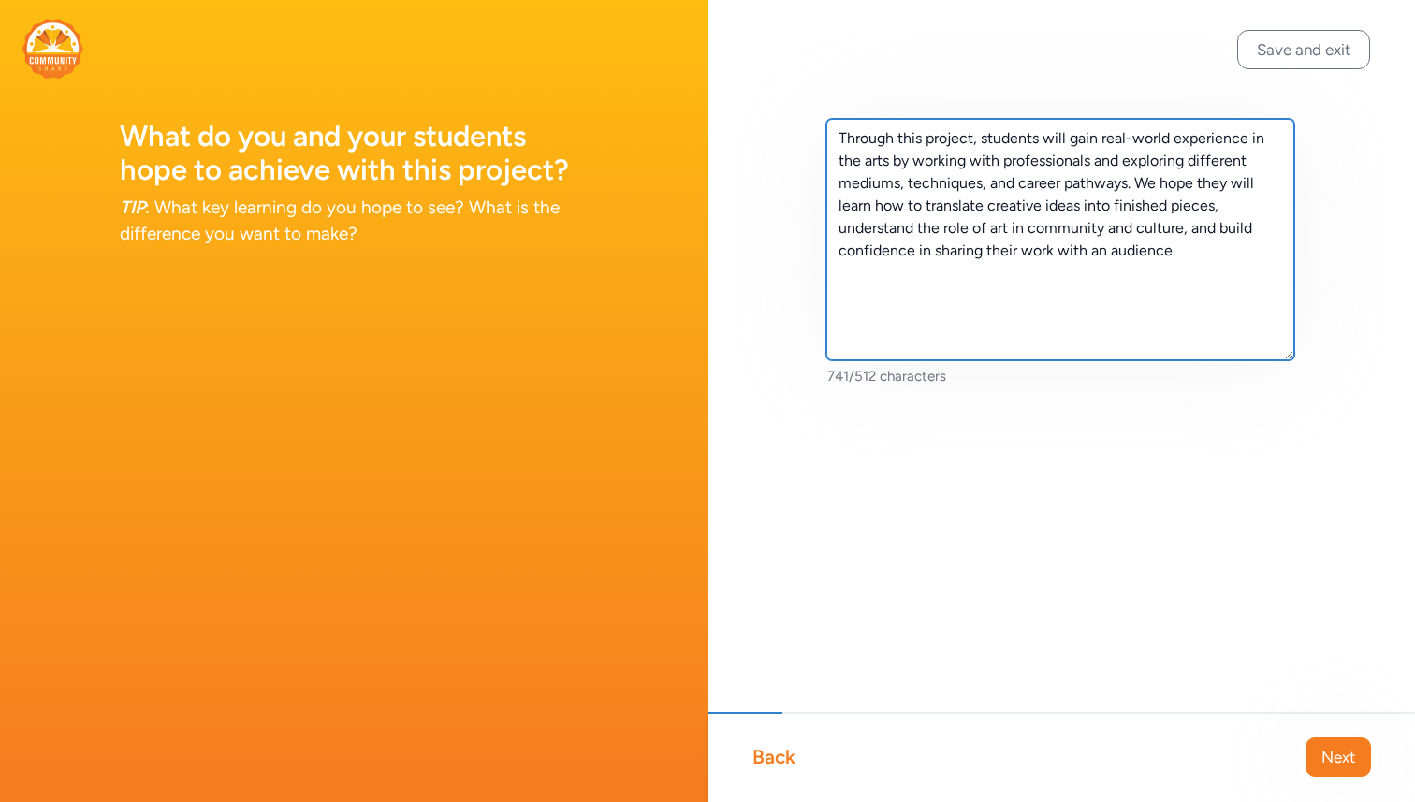
scroll to position [0, 0]
type textarea "Through this project, students will gain real-world experience in the arts by w…"
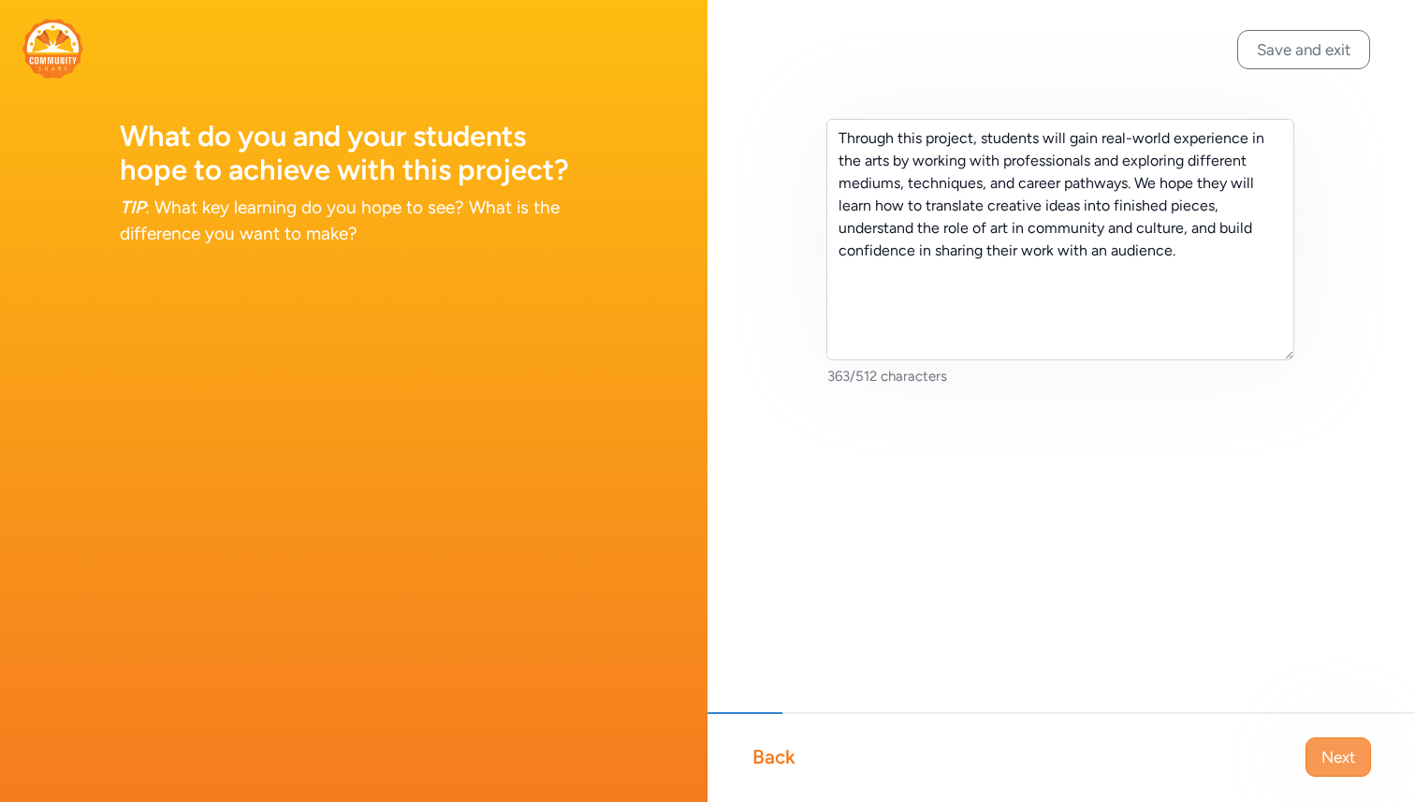
click at [1341, 747] on span "Next" at bounding box center [1338, 757] width 34 height 22
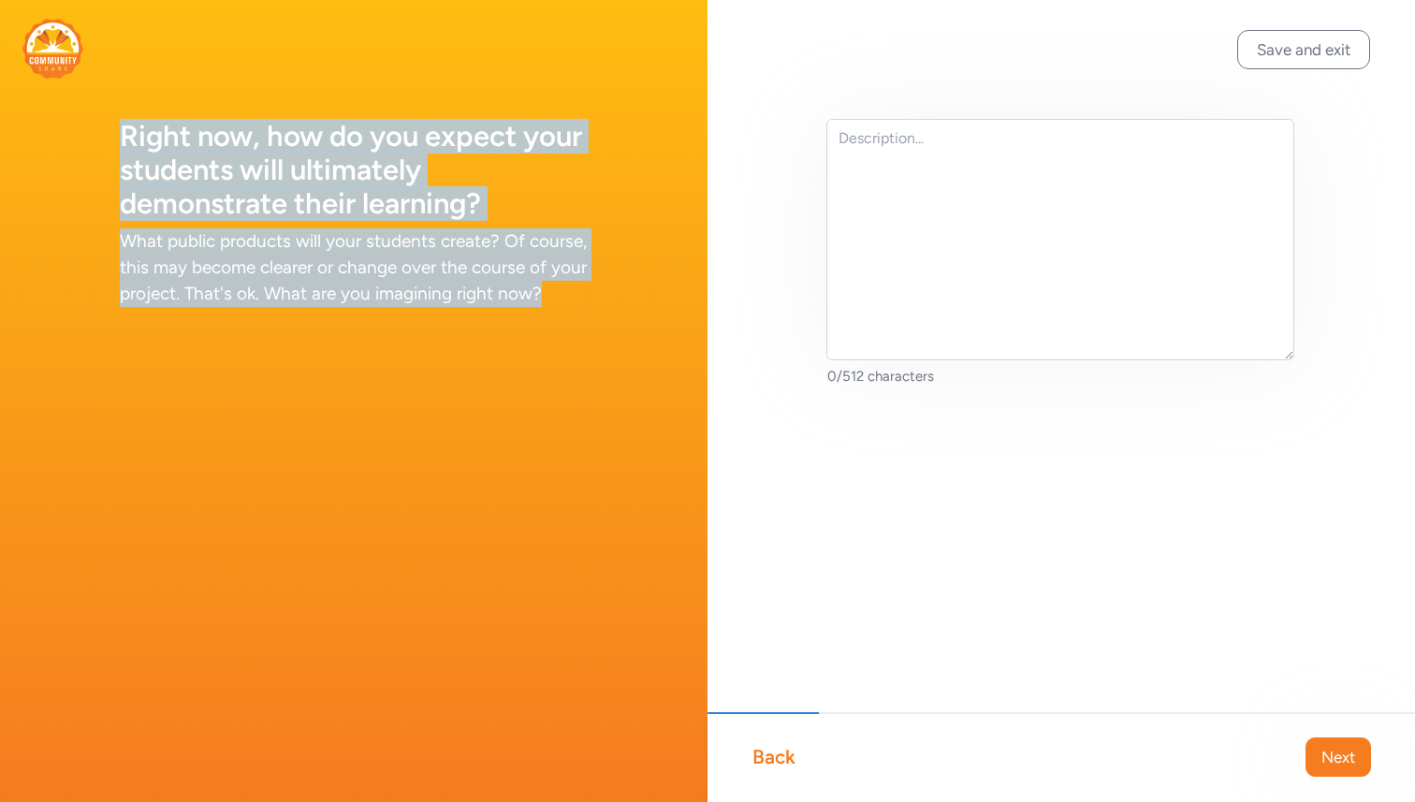
drag, startPoint x: 121, startPoint y: 137, endPoint x: 562, endPoint y: 303, distance: 471.9
click at [562, 303] on div "Right now, how do you expect your students will ultimately demonstrate their le…" at bounding box center [353, 176] width 707 height 352
copy div "Right now, how do you expect your students will ultimately demonstrate their le…"
